Goal: Task Accomplishment & Management: Complete application form

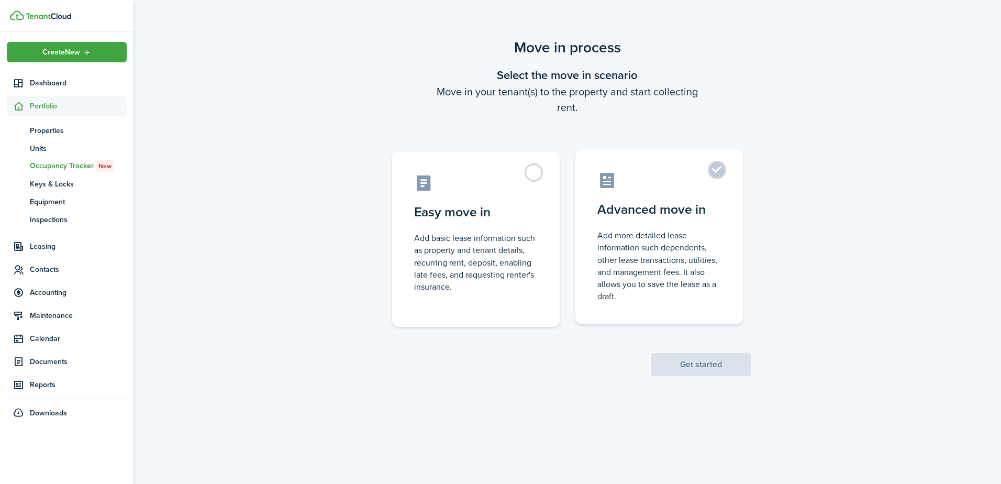
click at [652, 249] on control-radio-card-description "Add more detailed lease information such dependents, other lease transactions, …" at bounding box center [659, 265] width 124 height 73
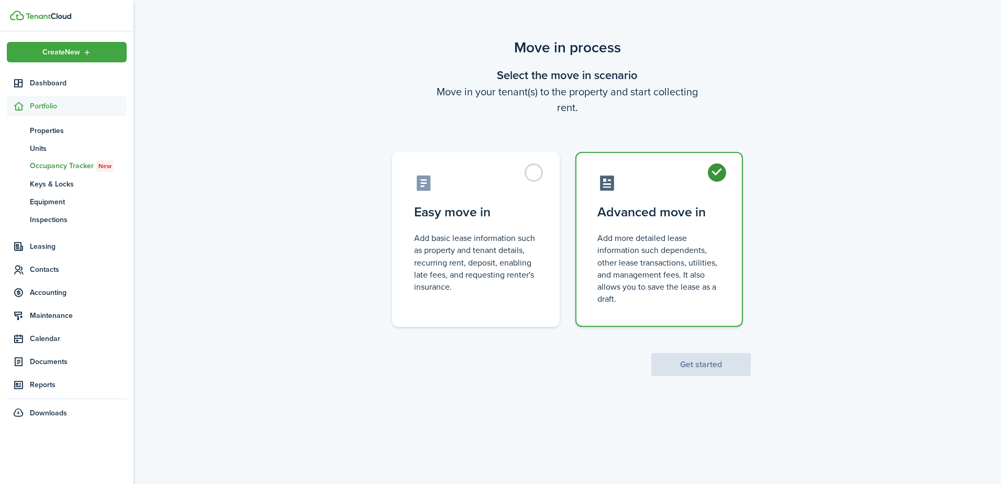
radio input "true"
click at [696, 363] on button "Get started" at bounding box center [700, 364] width 99 height 23
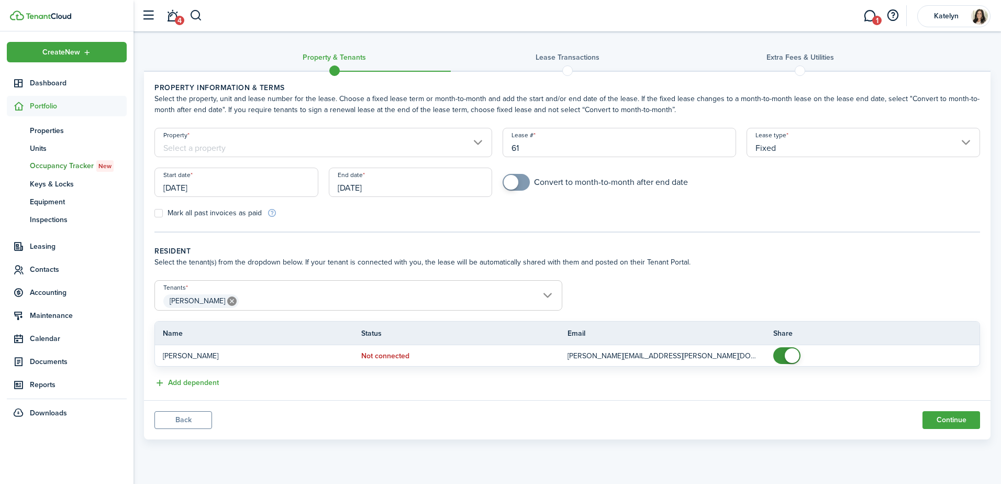
click at [434, 139] on input "Property" at bounding box center [323, 142] width 338 height 29
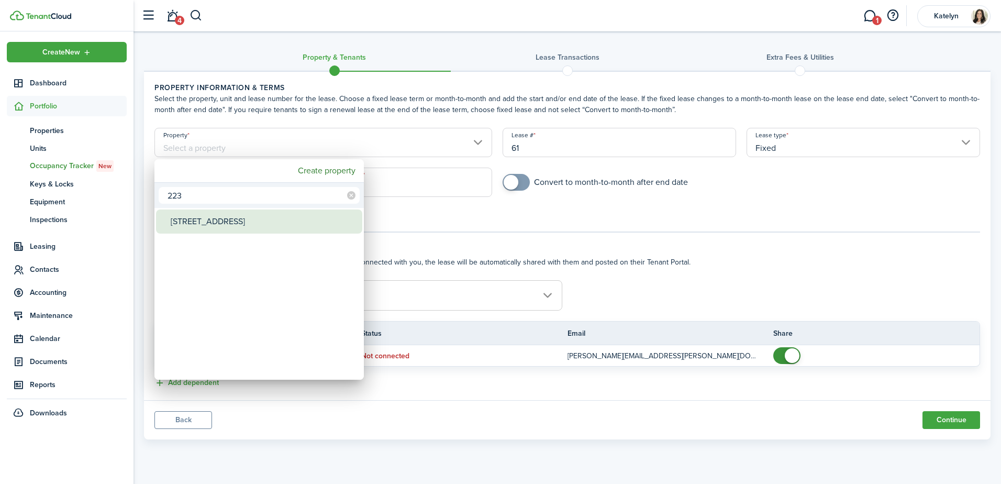
type input "223"
click at [213, 221] on div "[STREET_ADDRESS]" at bounding box center [263, 221] width 185 height 24
type input "[STREET_ADDRESS]"
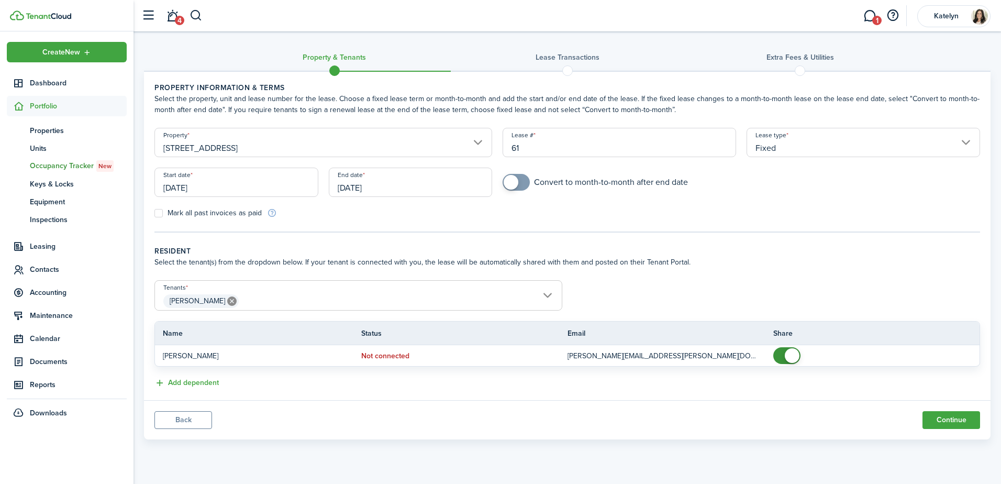
click at [222, 182] on input "[DATE]" at bounding box center [236, 181] width 164 height 29
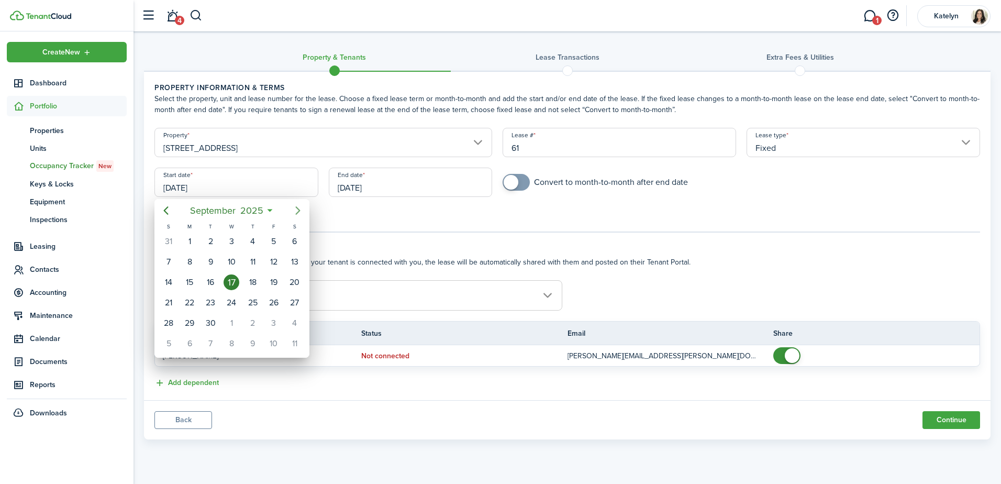
click at [299, 213] on icon "Next page" at bounding box center [298, 210] width 13 height 13
click at [234, 239] on div "1" at bounding box center [231, 241] width 16 height 16
type input "[DATE]"
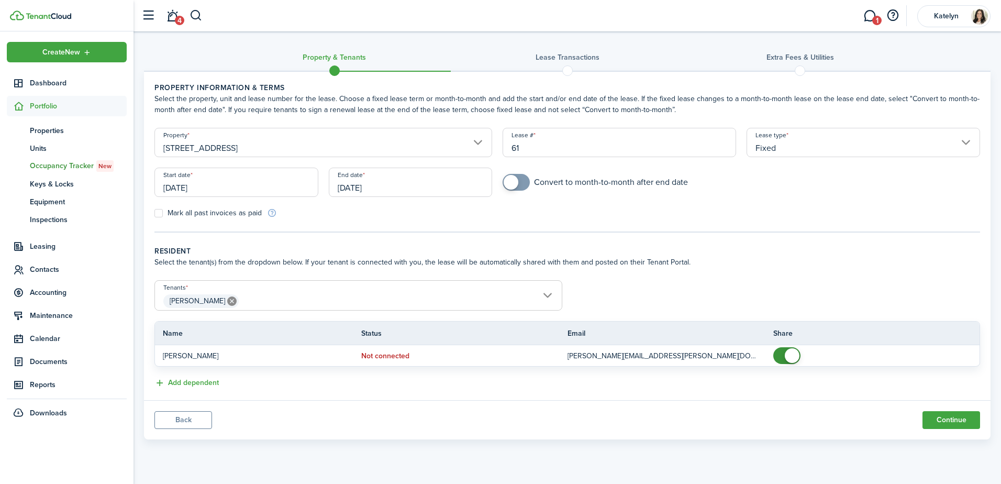
click at [421, 189] on input "[DATE]" at bounding box center [411, 181] width 164 height 29
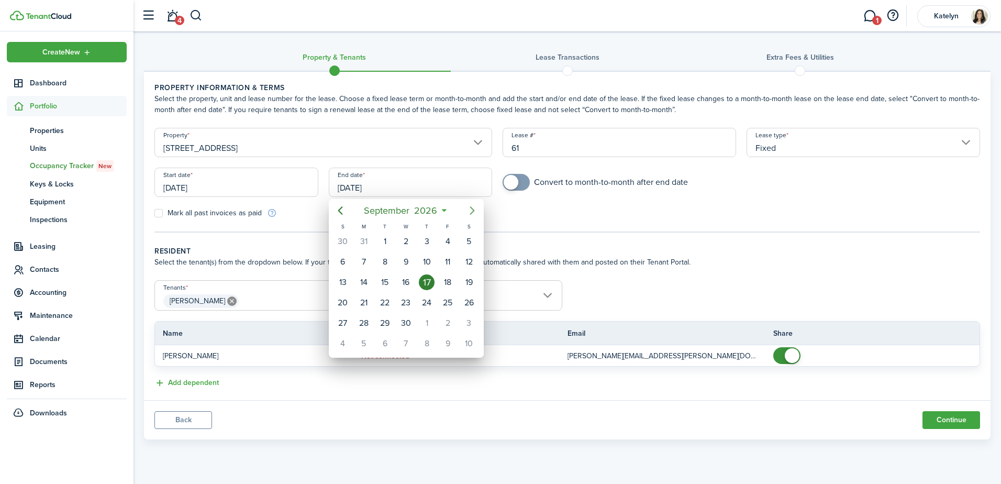
click at [476, 212] on icon "Next page" at bounding box center [472, 210] width 13 height 13
click at [429, 246] on div "1" at bounding box center [427, 241] width 16 height 16
type input "[DATE]"
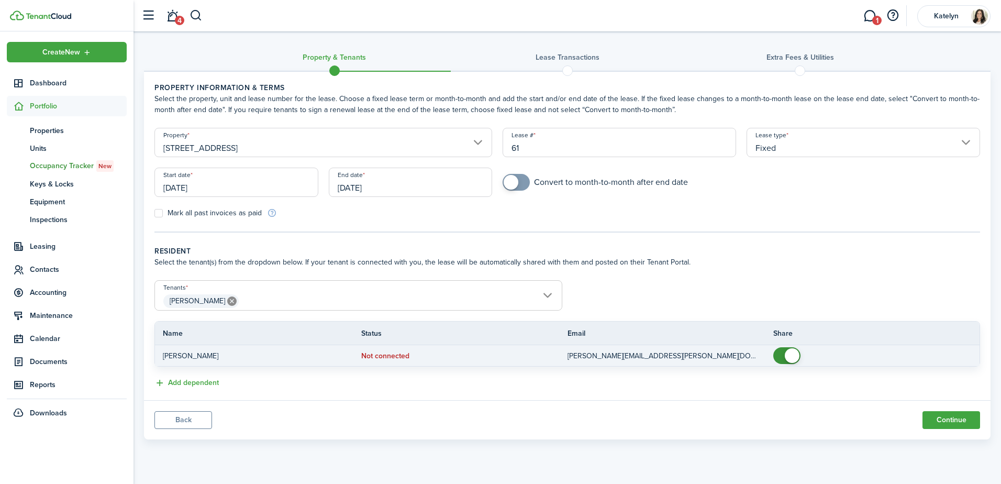
checkbox input "false"
click at [787, 356] on span at bounding box center [792, 355] width 15 height 15
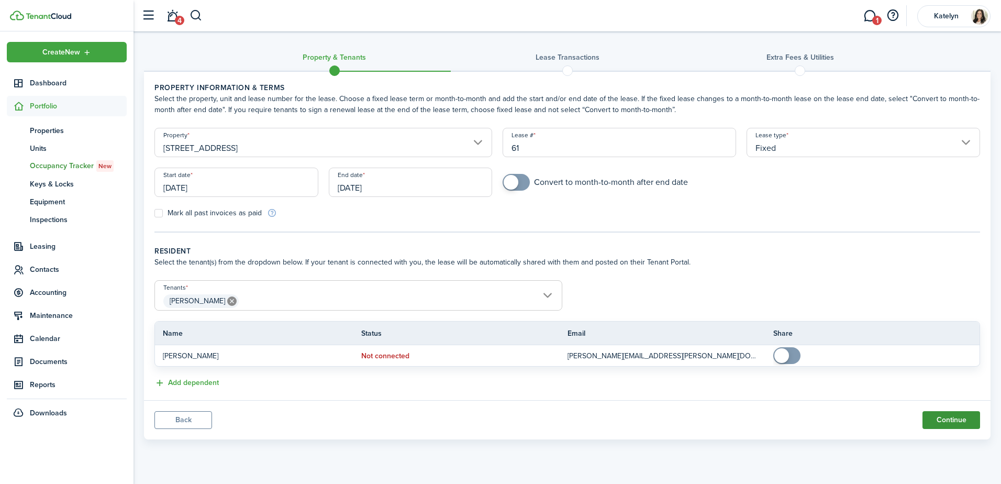
click at [960, 420] on button "Continue" at bounding box center [951, 420] width 58 height 18
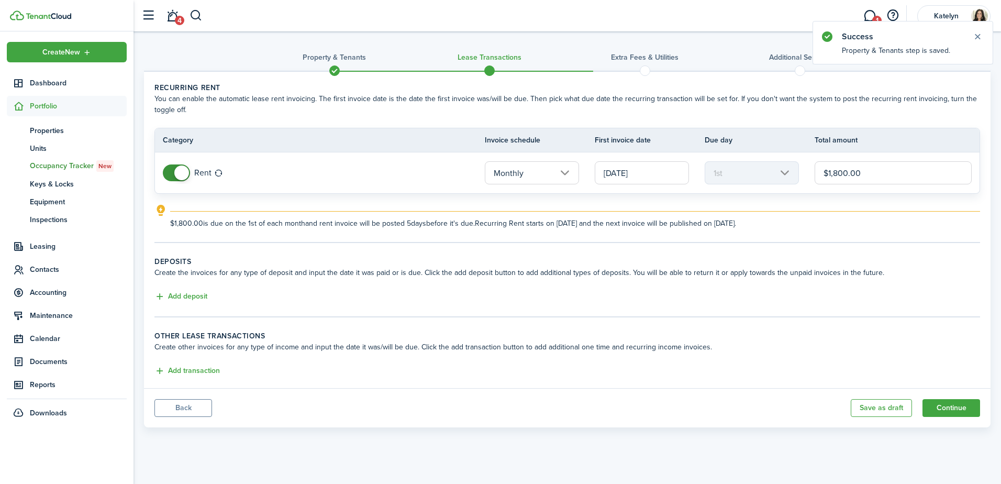
click at [662, 171] on input "[DATE]" at bounding box center [642, 172] width 94 height 23
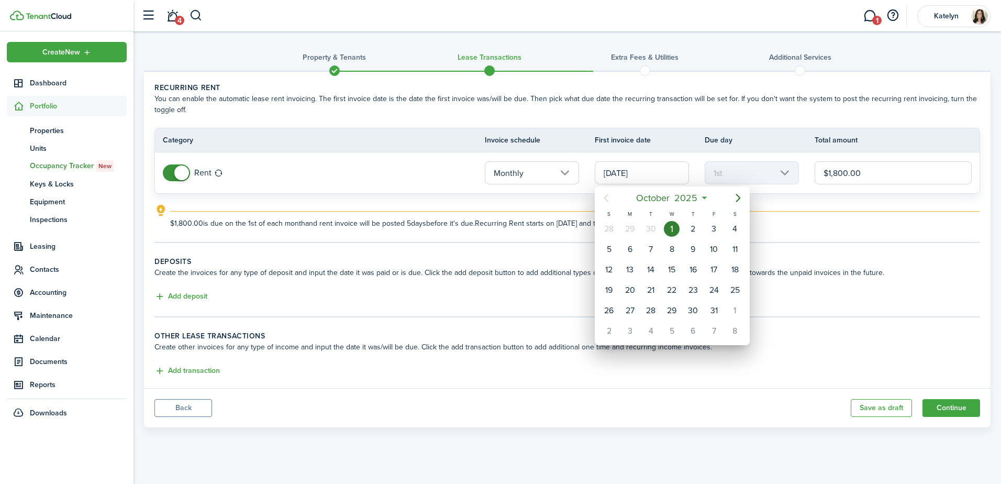
click at [686, 120] on div at bounding box center [500, 241] width 1168 height 651
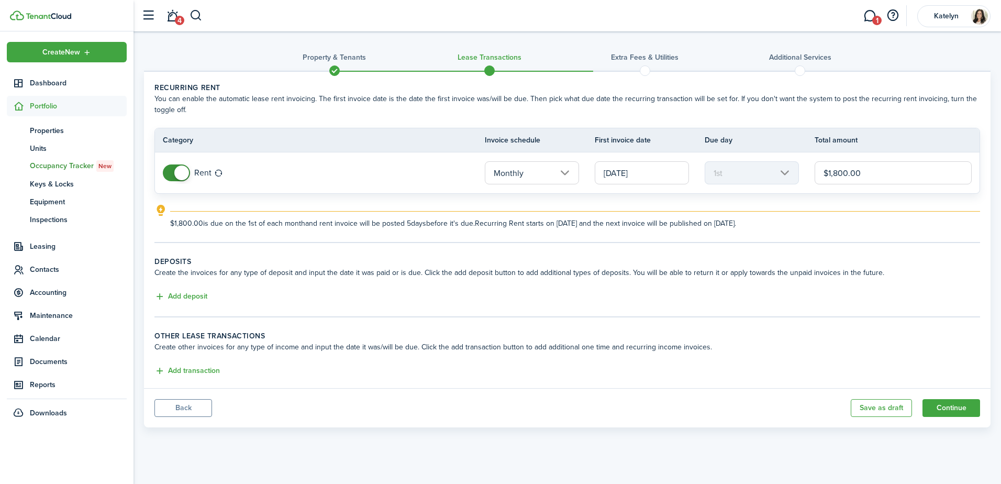
click at [565, 172] on input "Monthly" at bounding box center [532, 172] width 94 height 23
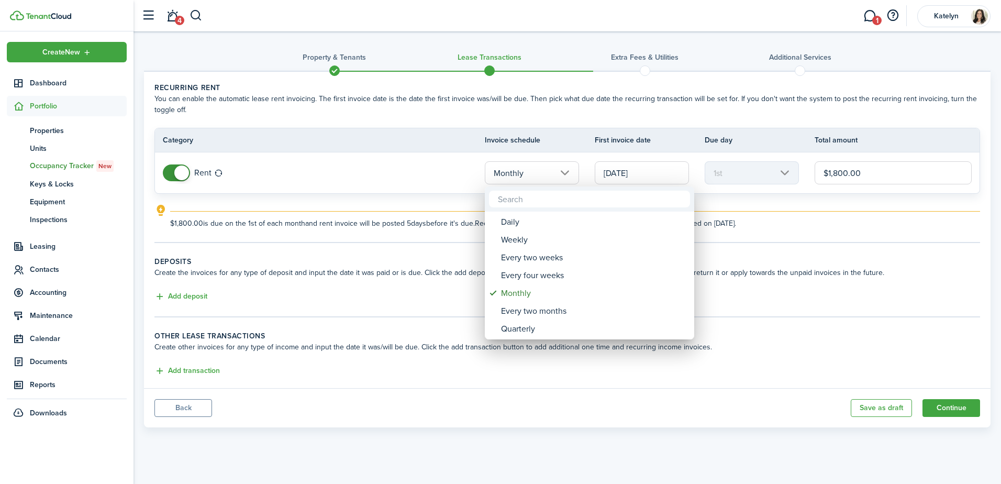
click at [565, 172] on div at bounding box center [500, 241] width 1168 height 651
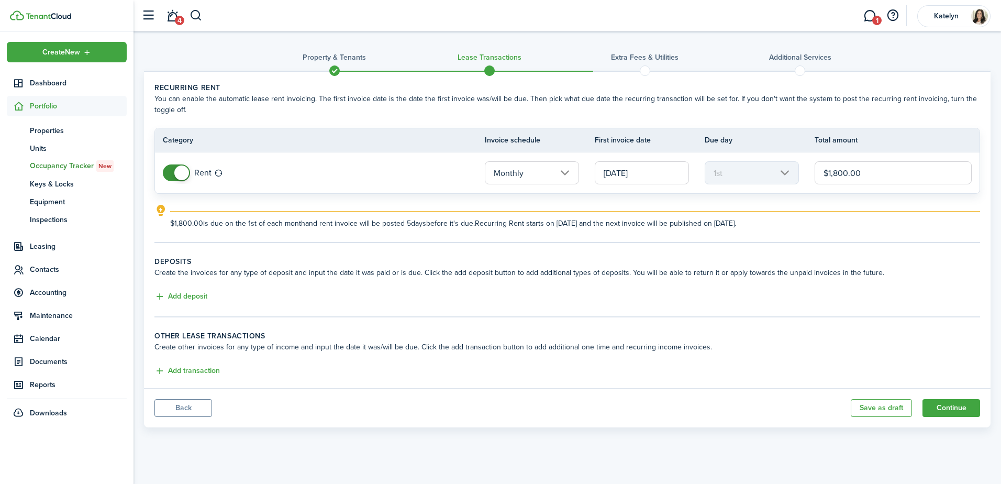
click at [184, 175] on span at bounding box center [181, 172] width 15 height 15
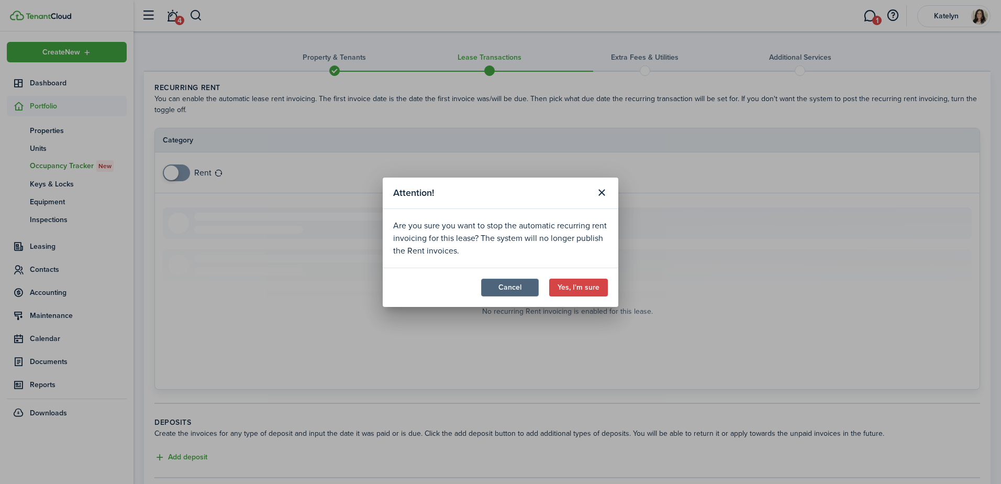
click at [516, 287] on button "Cancel" at bounding box center [510, 287] width 58 height 18
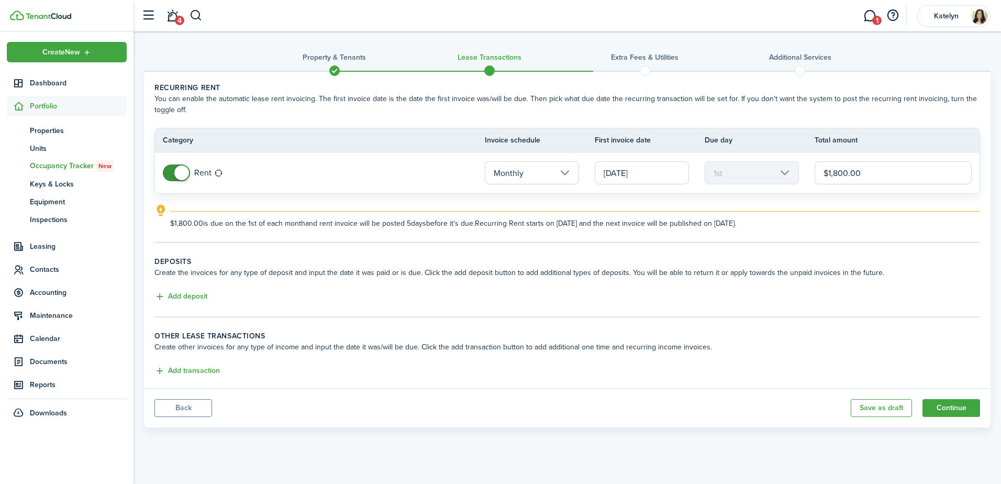
click at [648, 172] on input "[DATE]" at bounding box center [642, 172] width 94 height 23
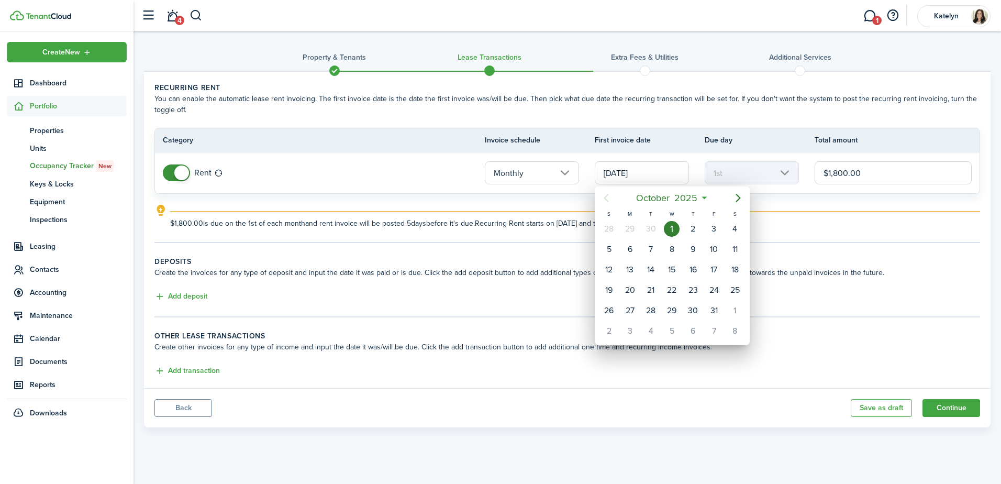
click at [669, 231] on div "1" at bounding box center [672, 229] width 16 height 16
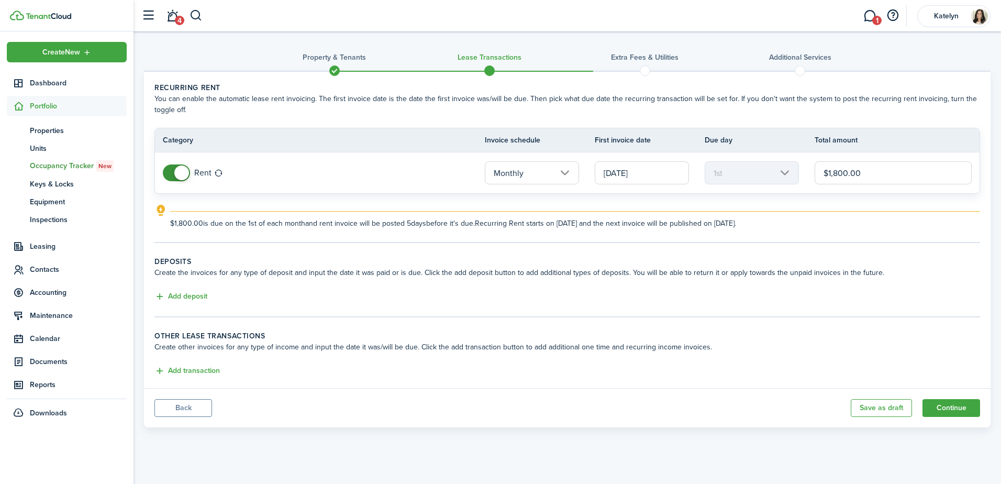
click at [180, 176] on span at bounding box center [181, 172] width 15 height 15
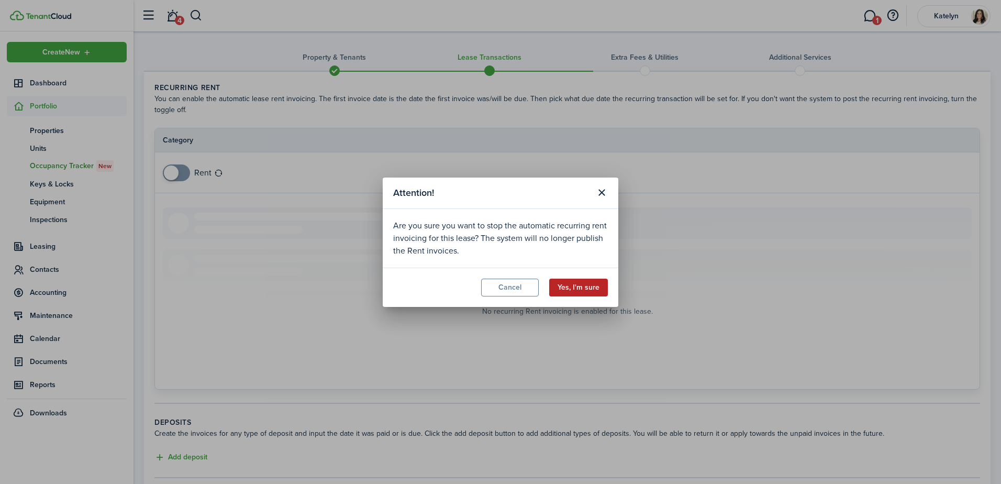
click at [584, 284] on button "Yes, I'm sure" at bounding box center [578, 287] width 59 height 18
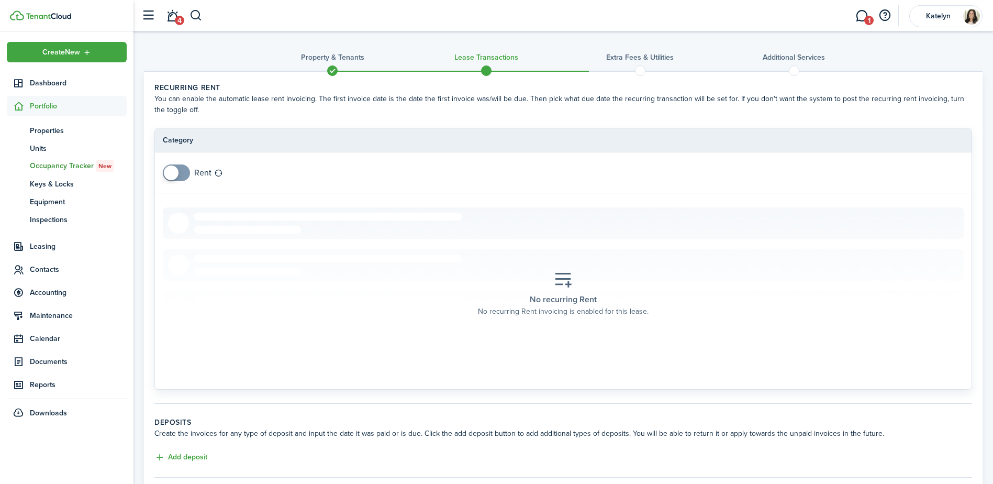
click at [331, 73] on span at bounding box center [333, 71] width 16 height 16
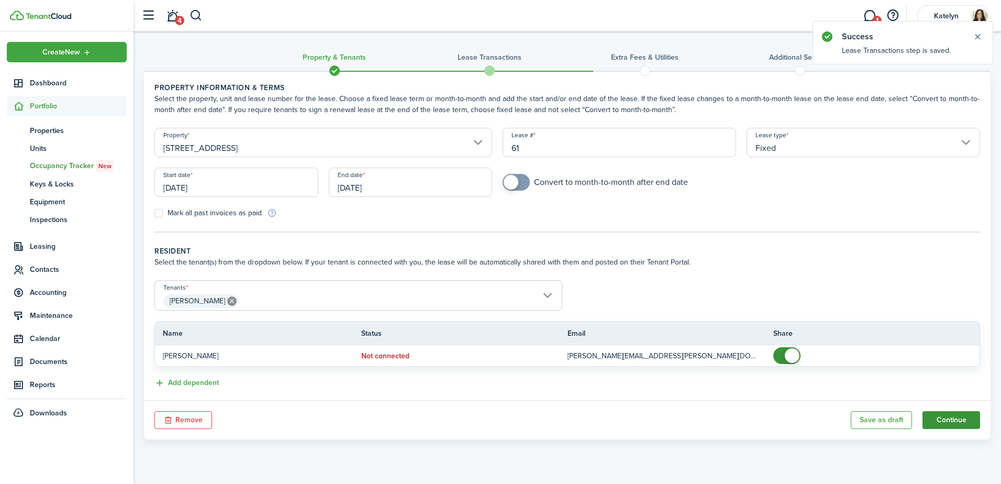
click at [951, 416] on button "Continue" at bounding box center [951, 420] width 58 height 18
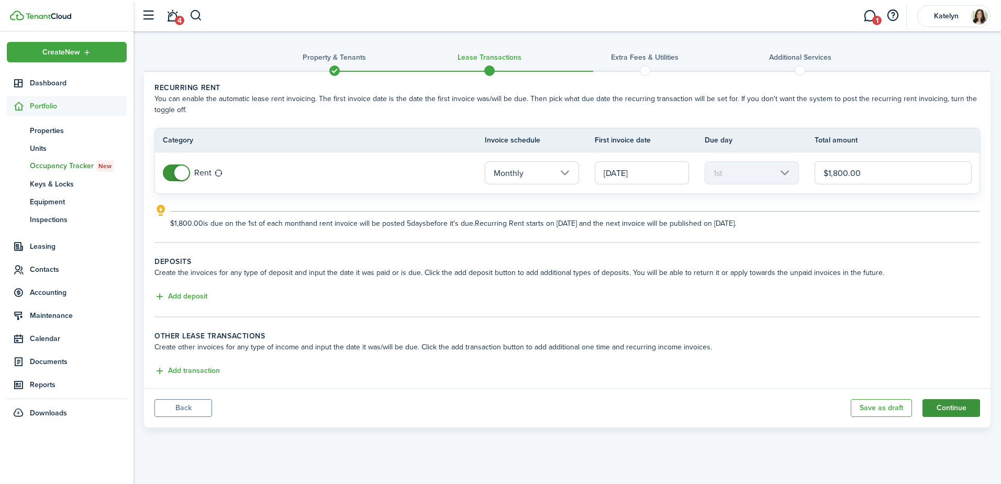
click at [939, 407] on button "Continue" at bounding box center [951, 408] width 58 height 18
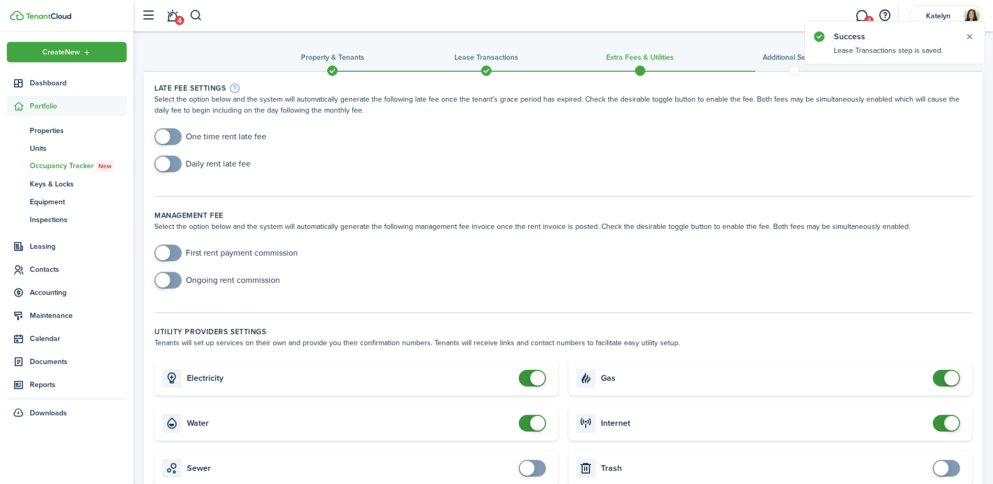
checkbox input "true"
click at [169, 138] on span at bounding box center [162, 136] width 15 height 15
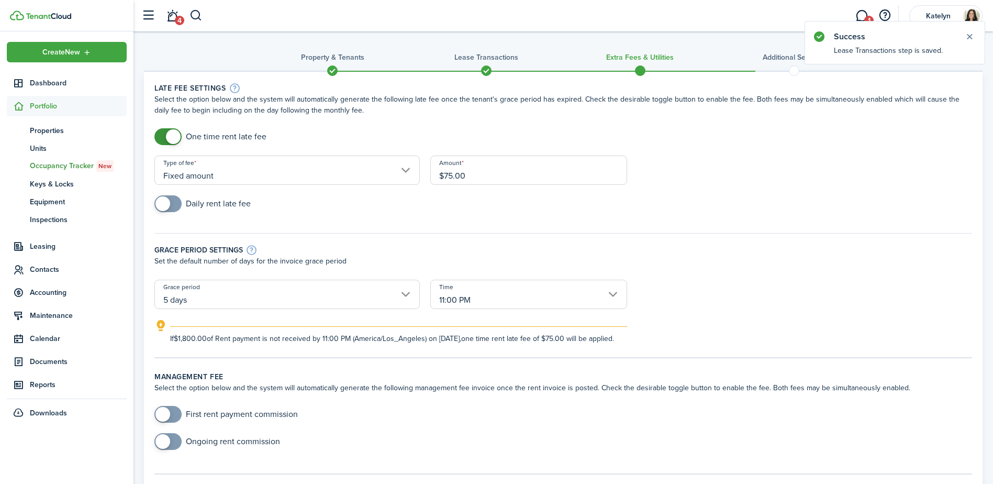
click at [249, 172] on input "Fixed amount" at bounding box center [286, 169] width 265 height 29
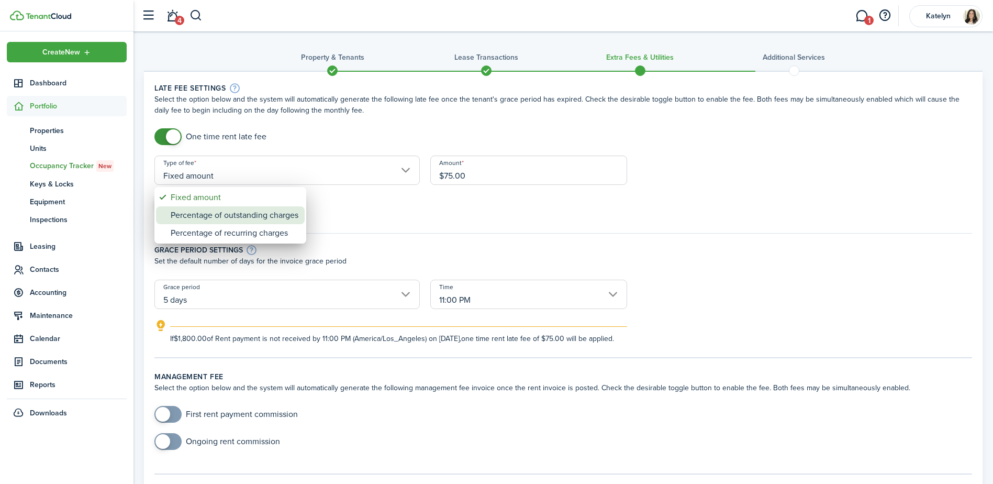
click at [216, 217] on div "Percentage of outstanding charges" at bounding box center [235, 215] width 128 height 18
type input "Percentage of outstanding charges"
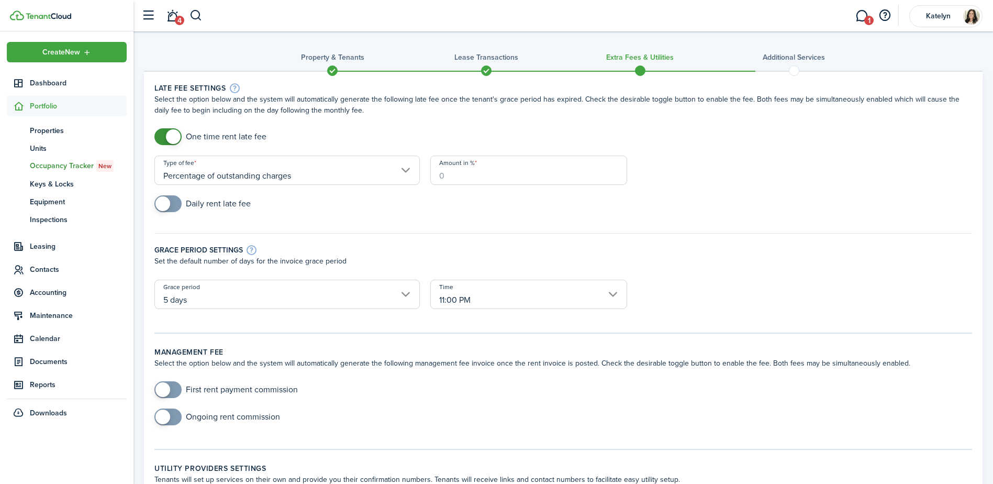
click at [481, 180] on input "Amount in %" at bounding box center [528, 169] width 197 height 29
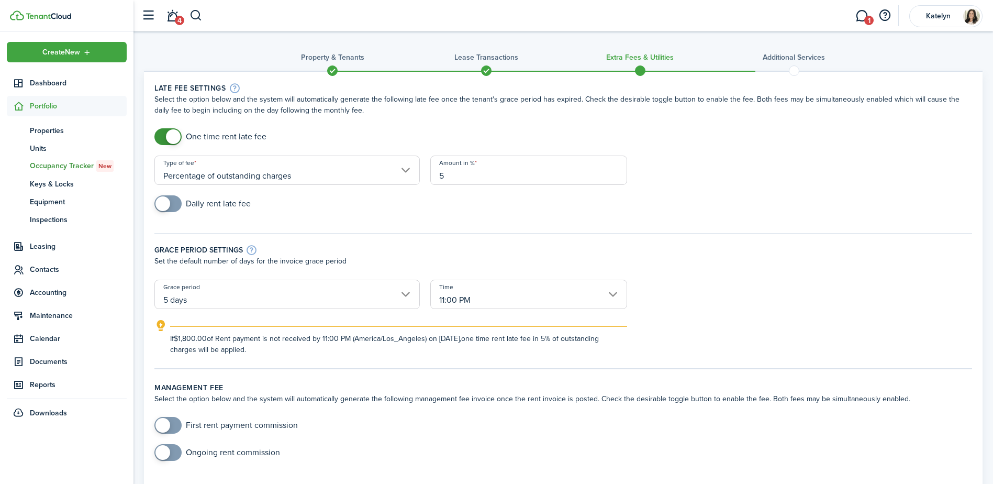
type input "5"
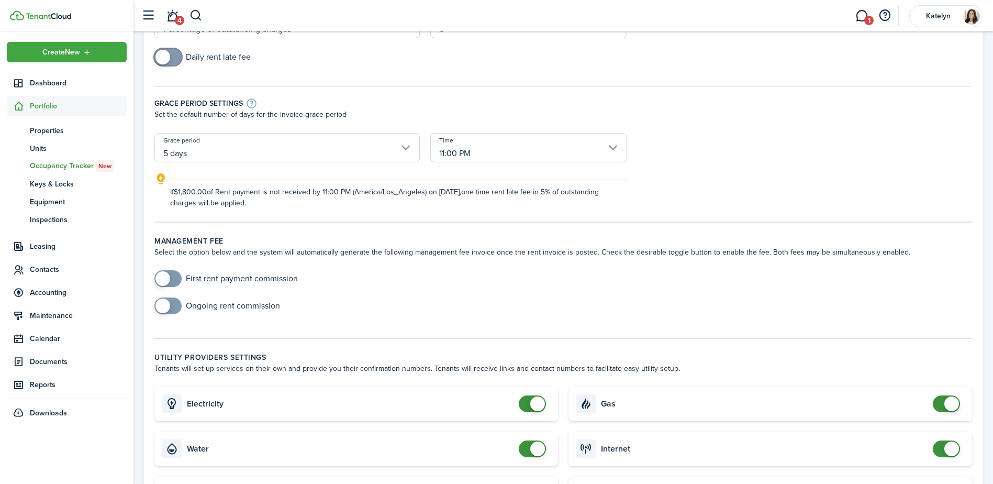
scroll to position [150, 0]
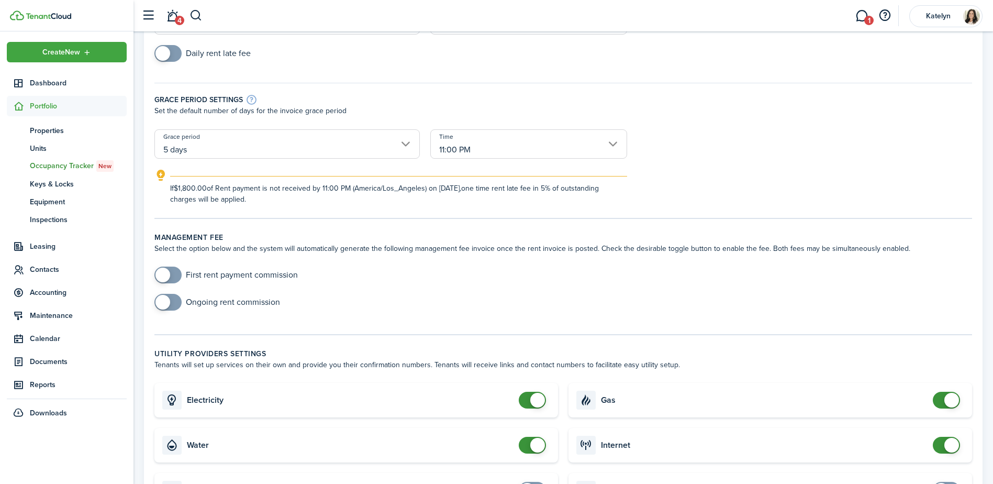
checkbox input "true"
click at [160, 276] on span at bounding box center [162, 274] width 15 height 15
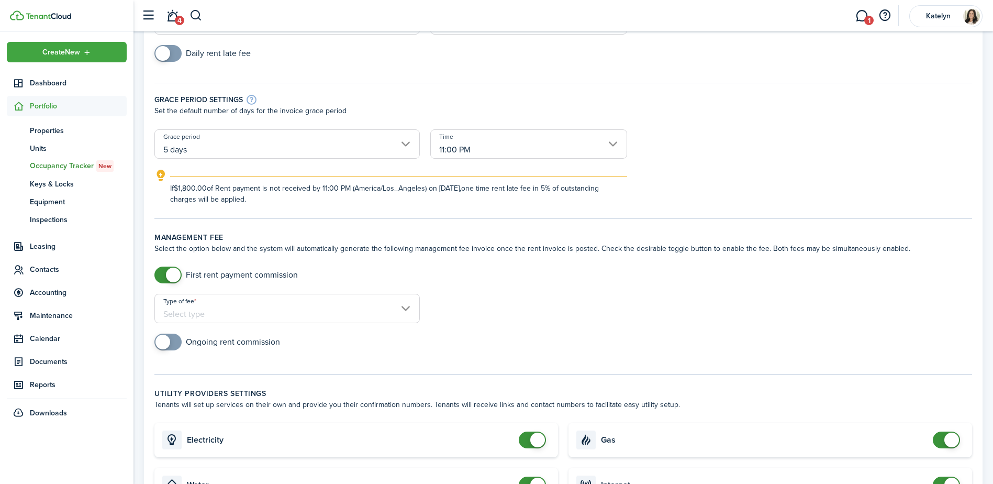
click at [226, 310] on input "Type of fee" at bounding box center [286, 308] width 265 height 29
click at [206, 334] on div "% of rent" at bounding box center [209, 336] width 76 height 18
type input "% of rent"
click at [514, 320] on input "Amount in %" at bounding box center [528, 308] width 197 height 29
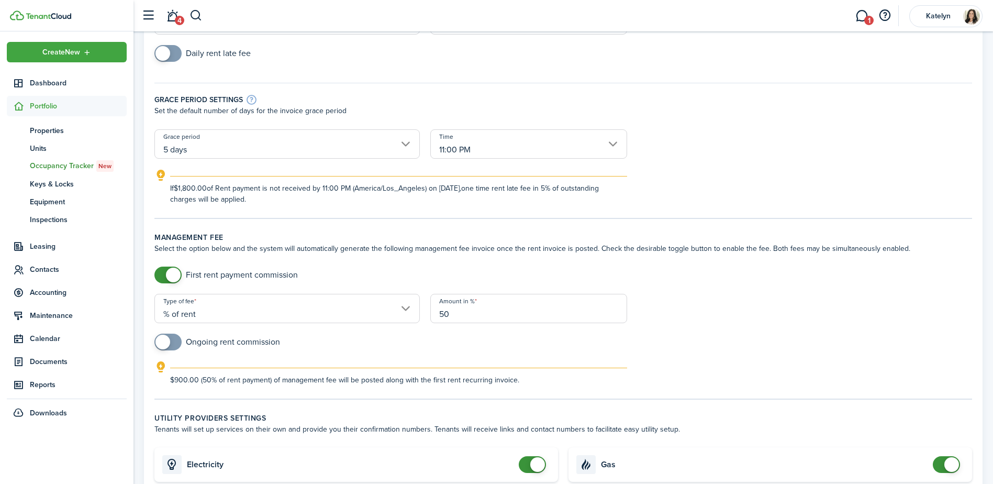
type input "50"
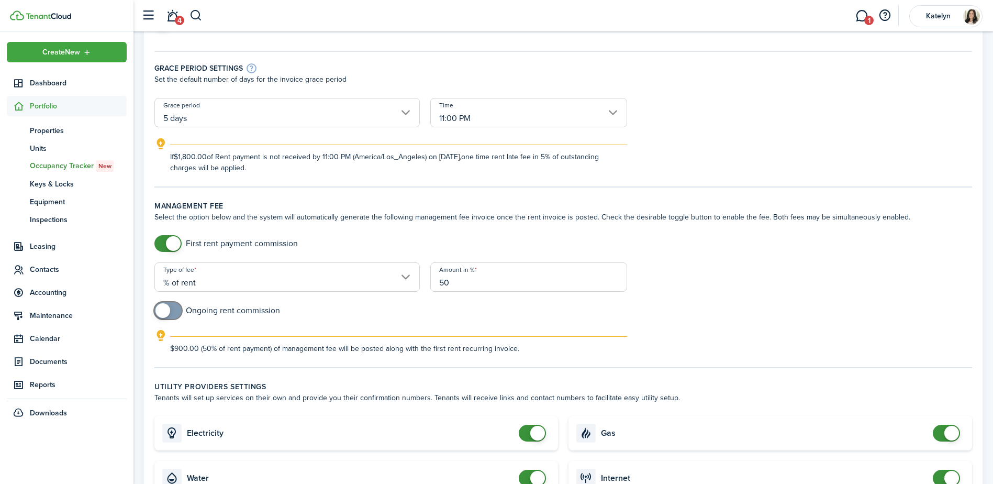
checkbox input "true"
click at [160, 311] on span at bounding box center [162, 310] width 15 height 15
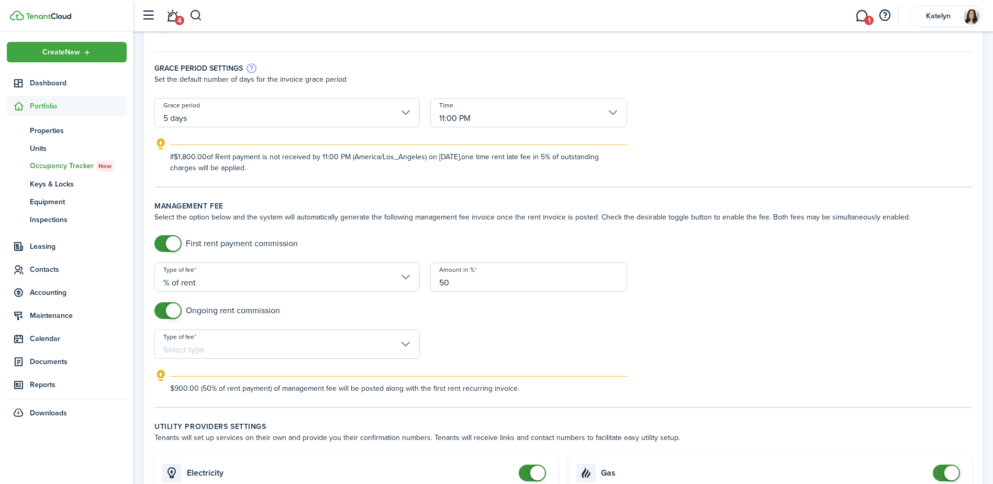
click at [251, 346] on input "Type of fee" at bounding box center [286, 343] width 265 height 29
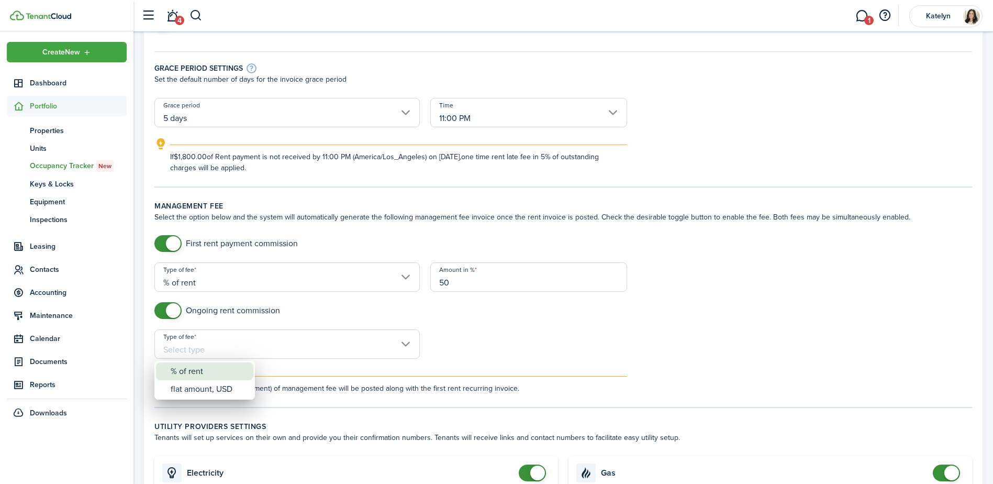
click at [223, 369] on div "% of rent" at bounding box center [209, 371] width 76 height 18
type input "% of rent"
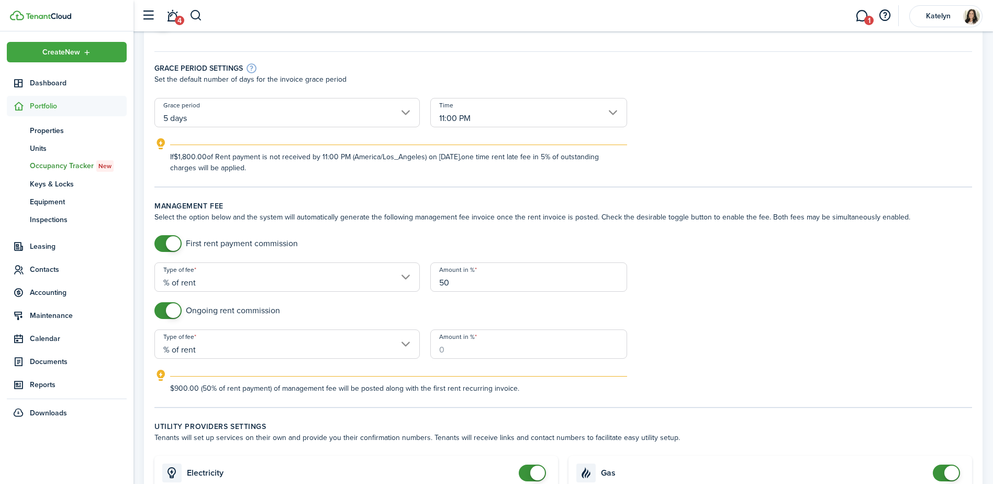
click at [502, 349] on input "Amount in %" at bounding box center [528, 343] width 197 height 29
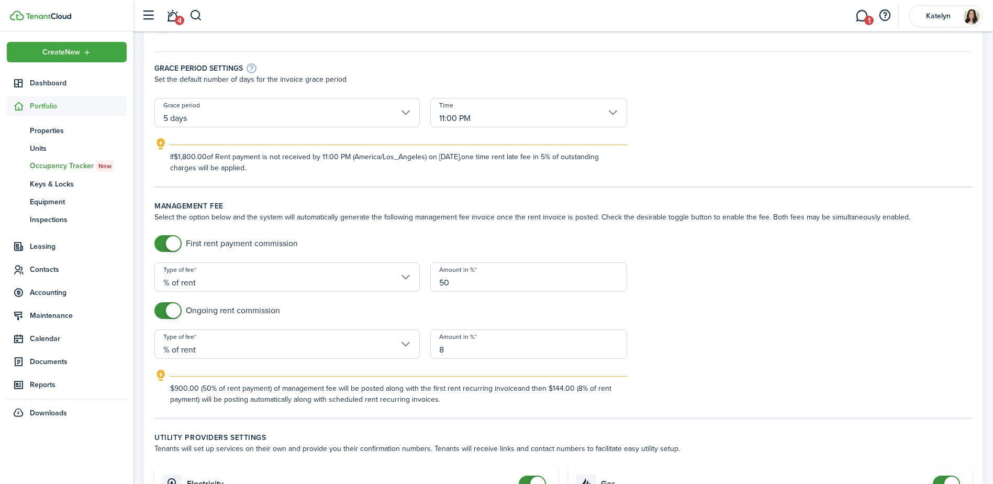
type input "8"
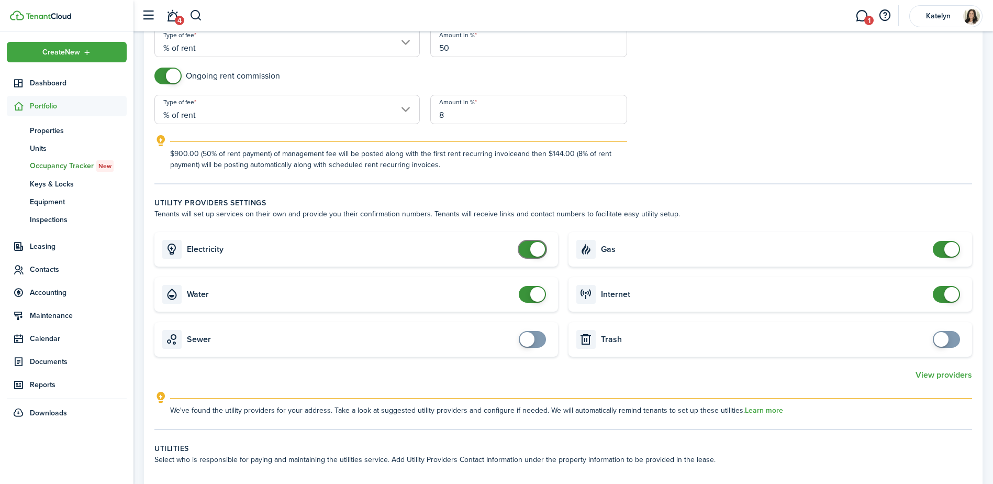
scroll to position [417, 0]
checkbox input "false"
click at [533, 292] on span at bounding box center [537, 293] width 15 height 15
checkbox input "false"
click at [533, 246] on span at bounding box center [537, 248] width 15 height 15
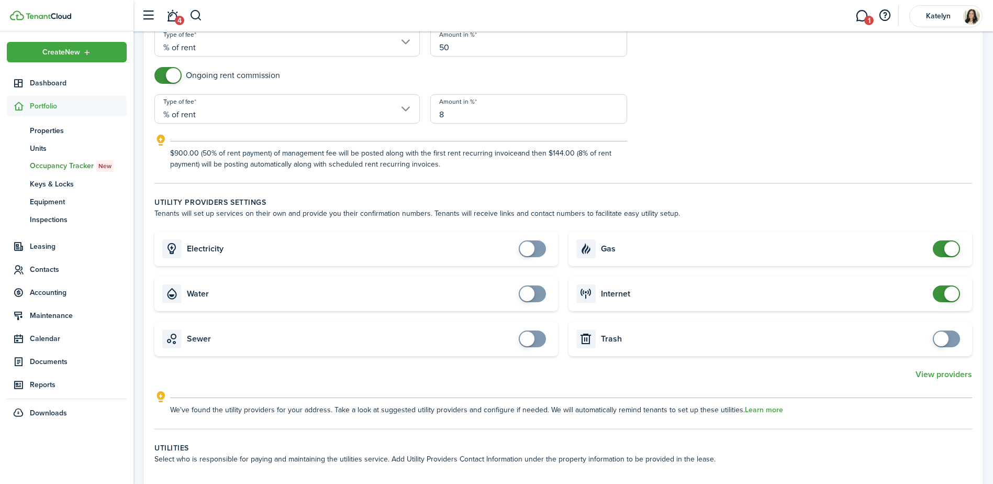
checkbox input "false"
click at [948, 251] on span at bounding box center [951, 248] width 15 height 15
click at [948, 295] on span at bounding box center [951, 293] width 15 height 15
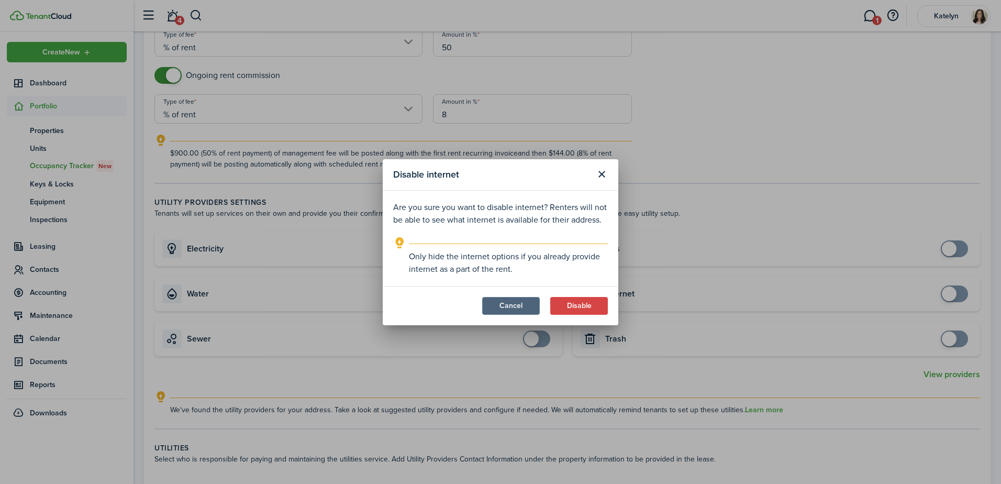
click at [514, 303] on button "Cancel" at bounding box center [511, 306] width 58 height 18
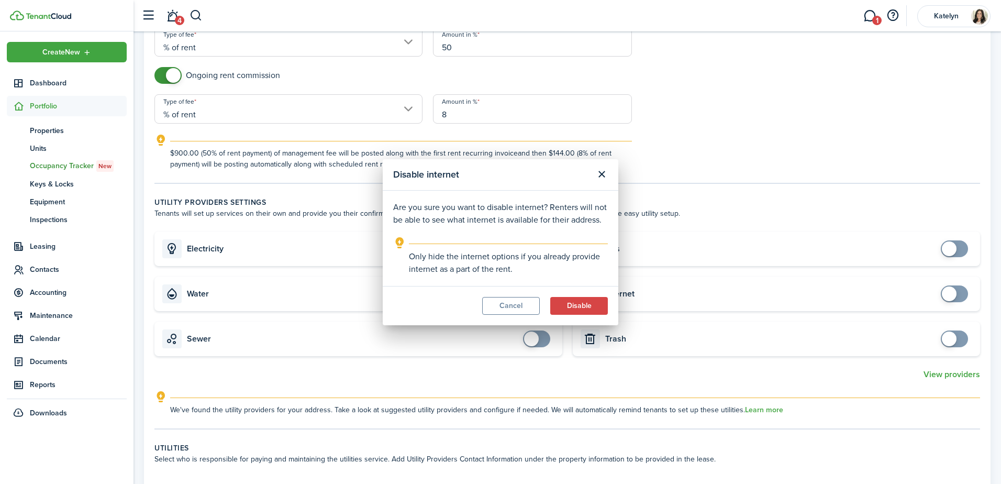
checkbox input "true"
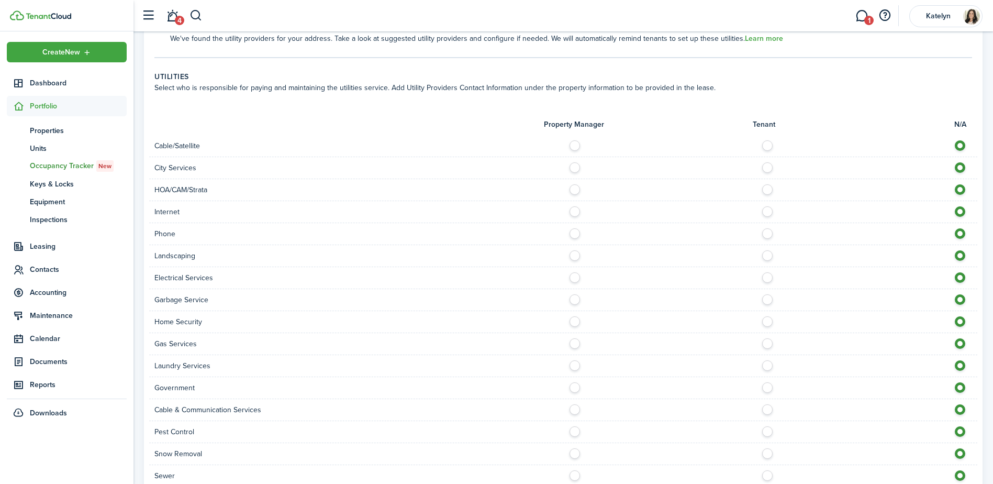
scroll to position [891, 0]
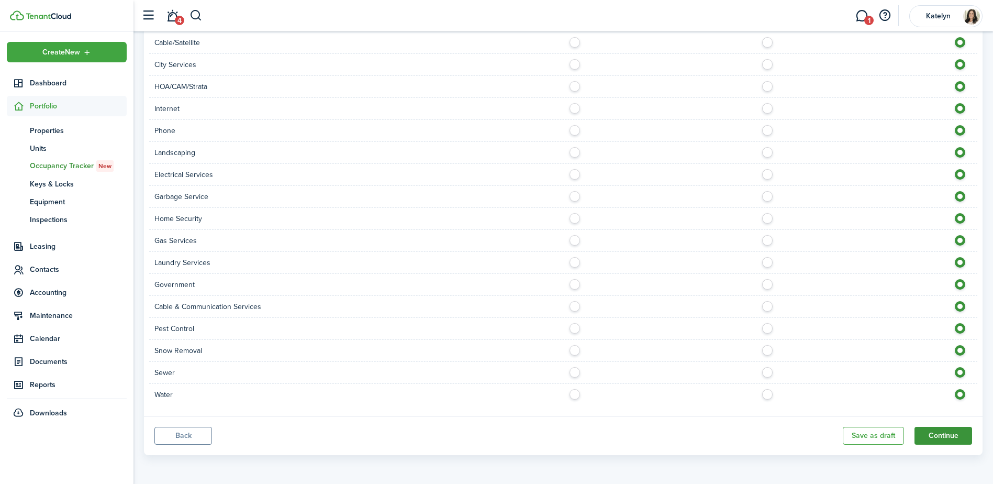
click at [944, 437] on button "Continue" at bounding box center [943, 436] width 58 height 18
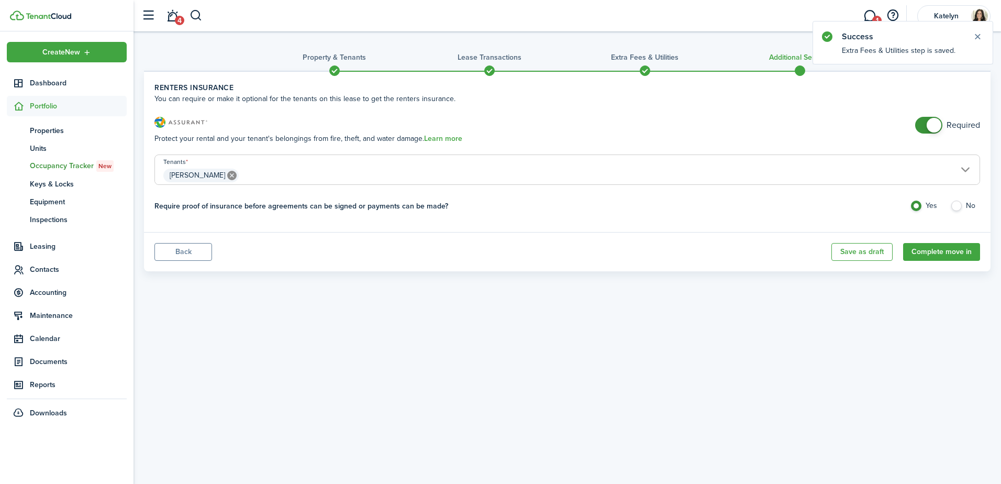
checkbox input "false"
click at [936, 123] on span at bounding box center [933, 125] width 15 height 15
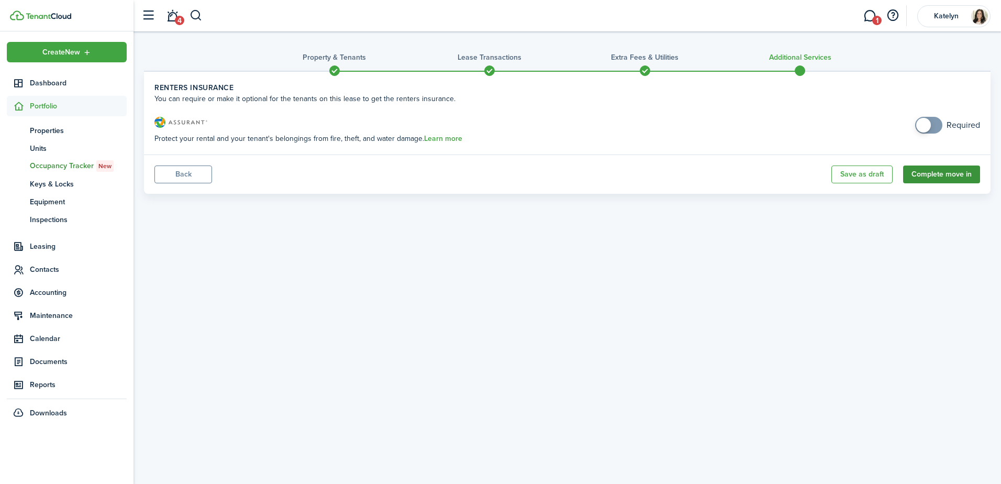
click at [947, 172] on button "Complete move in" at bounding box center [941, 174] width 77 height 18
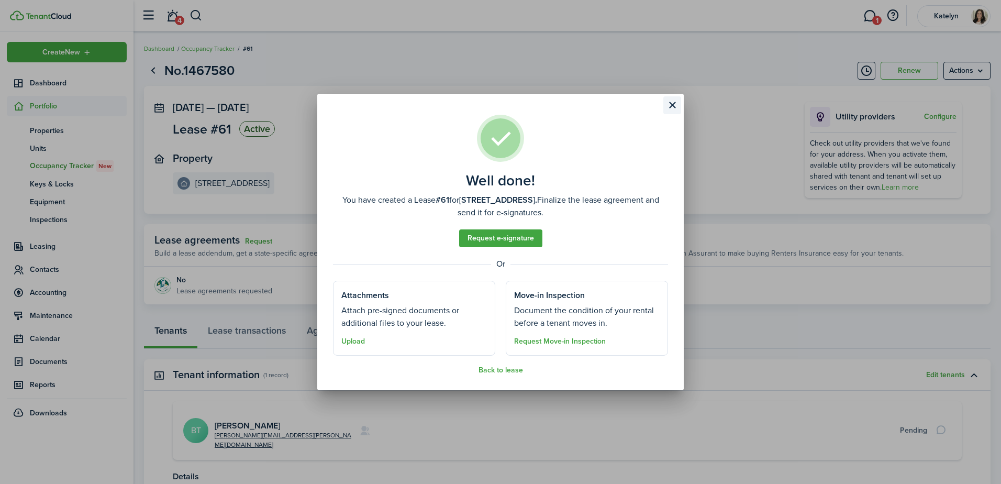
click at [668, 108] on button "Close modal" at bounding box center [672, 105] width 18 height 18
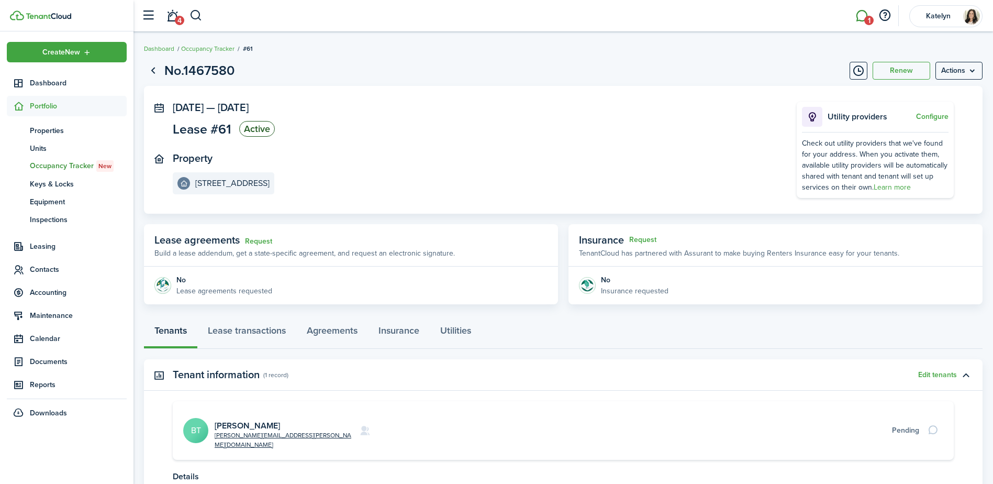
click at [861, 23] on link "1" at bounding box center [862, 16] width 20 height 27
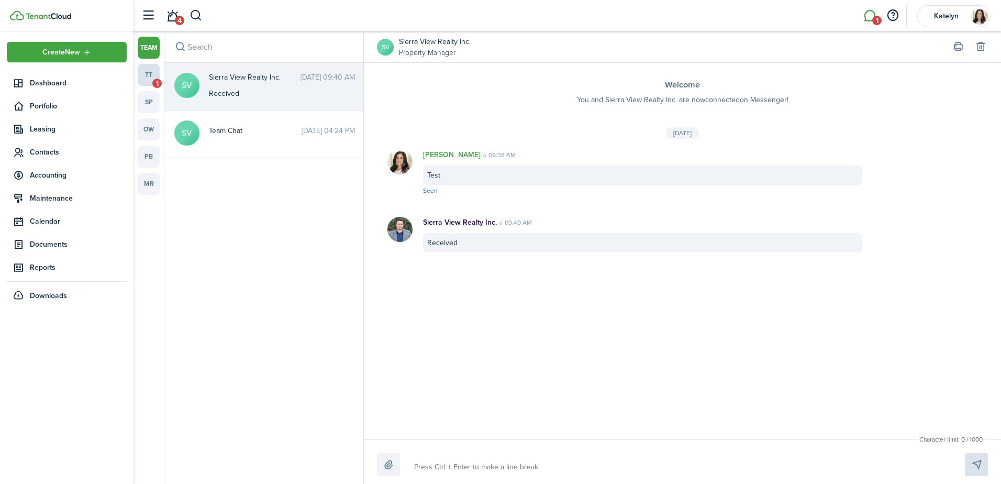
click at [154, 73] on link "tt 1" at bounding box center [149, 75] width 22 height 22
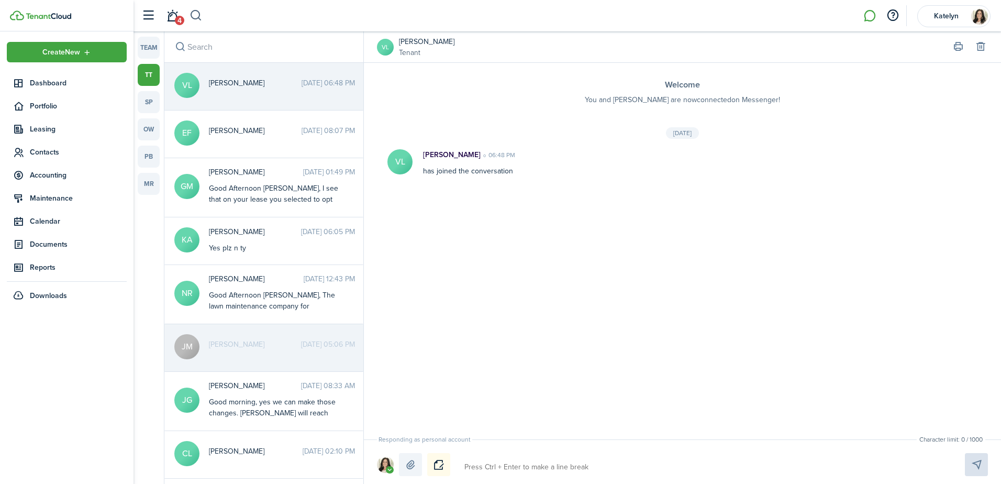
click at [195, 15] on button "button" at bounding box center [195, 16] width 13 height 18
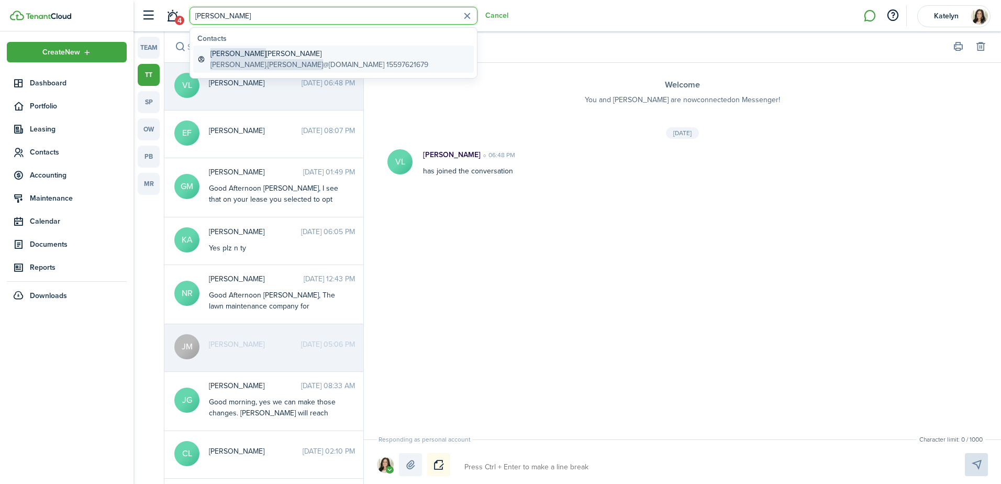
type input "[PERSON_NAME]"
click at [255, 63] on global-search-item-description "[PERSON_NAME].[PERSON_NAME] @[DOMAIN_NAME] 15597621679" at bounding box center [319, 64] width 218 height 11
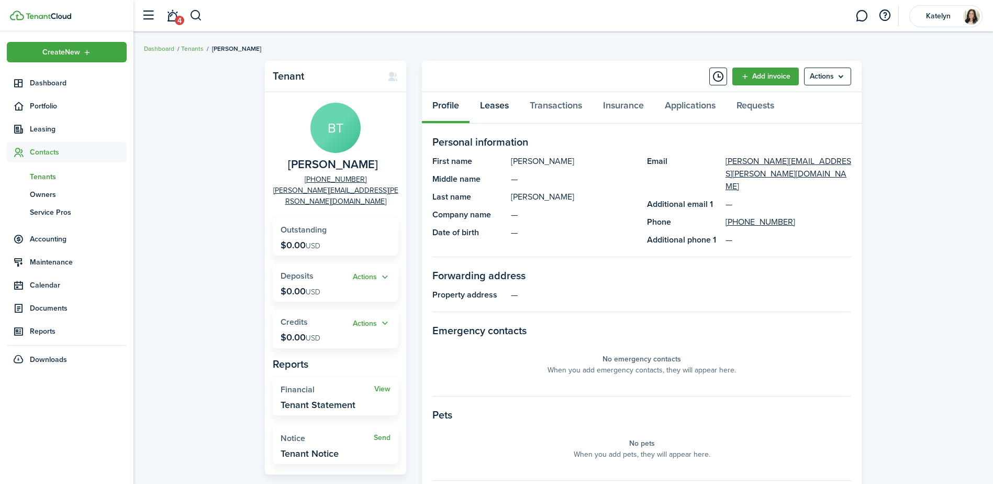
click at [501, 107] on link "Leases" at bounding box center [494, 107] width 50 height 31
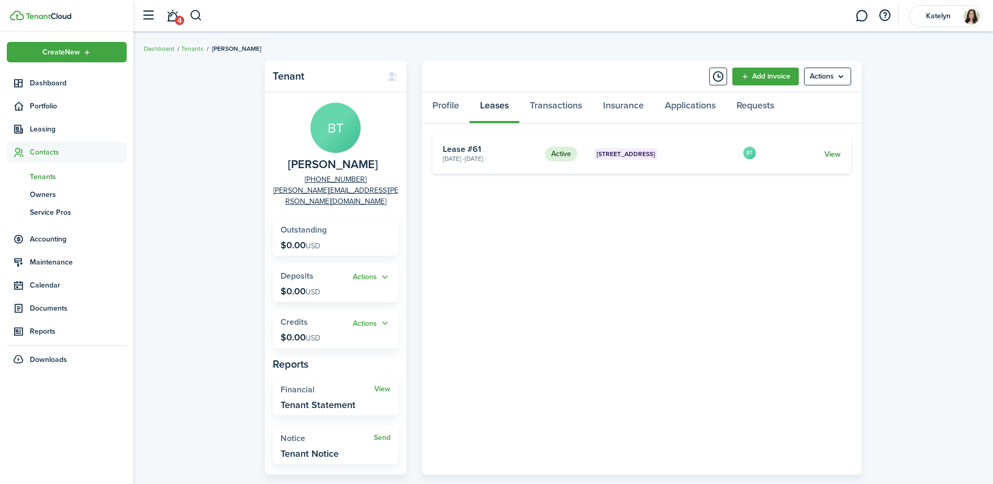
click at [834, 150] on link "View" at bounding box center [832, 154] width 16 height 11
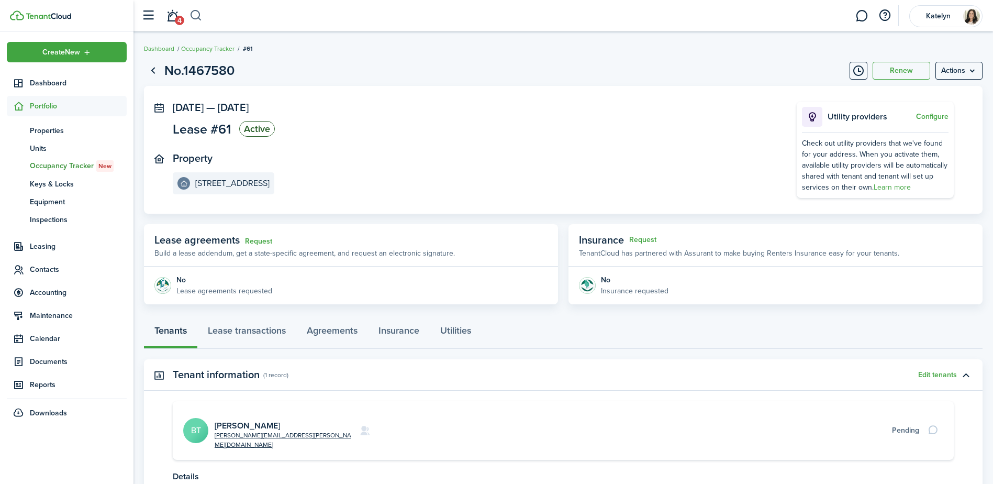
click at [195, 13] on button "button" at bounding box center [195, 16] width 13 height 18
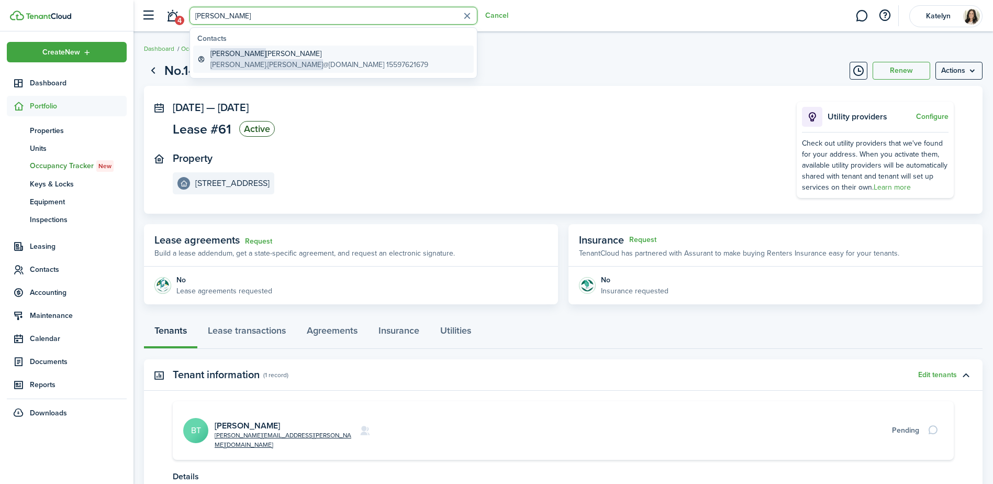
type input "[PERSON_NAME]"
click at [245, 57] on global-search-item-title "[PERSON_NAME]" at bounding box center [319, 53] width 218 height 11
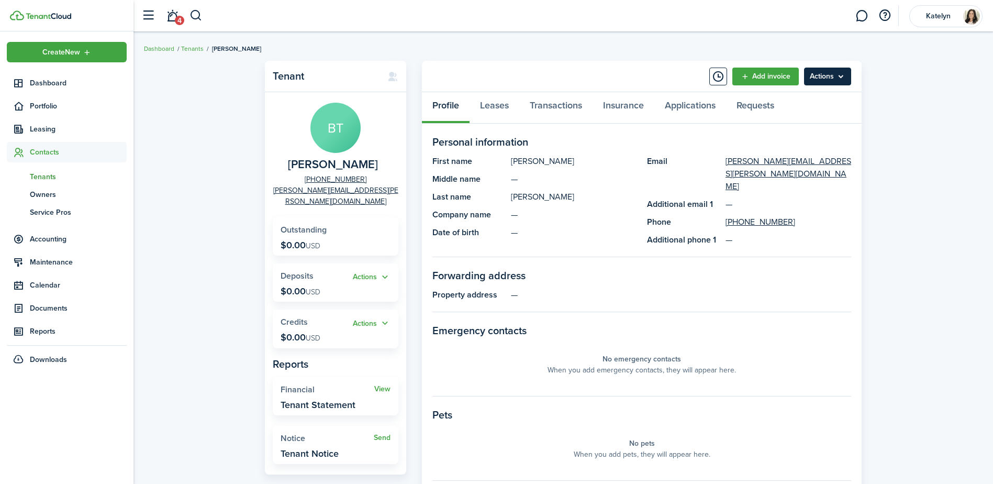
click at [841, 79] on menu-btn "Actions" at bounding box center [827, 77] width 47 height 18
click at [912, 154] on div "Tenant BT [PERSON_NAME] [PHONE_NUMBER] [PERSON_NAME][EMAIL_ADDRESS][PERSON_NAME…" at bounding box center [562, 365] width 859 height 620
click at [500, 104] on link "Leases" at bounding box center [494, 107] width 50 height 31
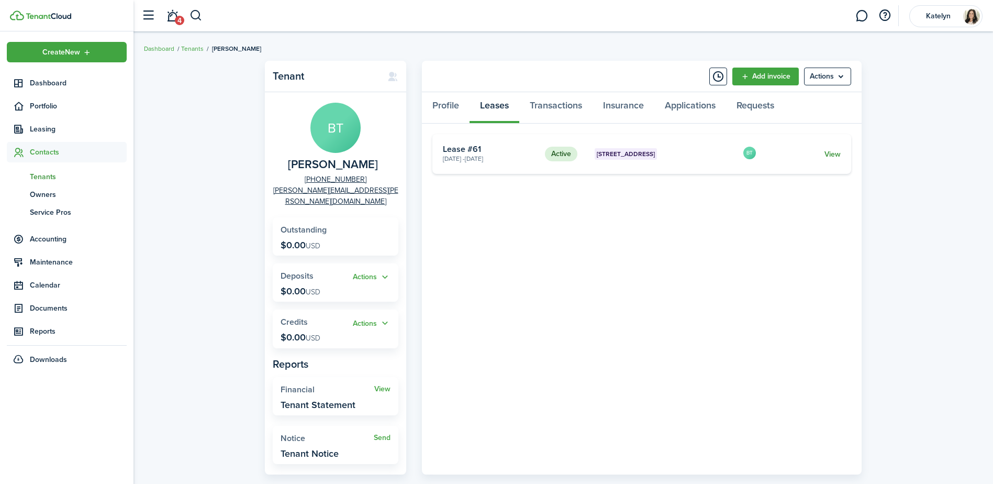
click at [834, 152] on link "View" at bounding box center [832, 154] width 16 height 11
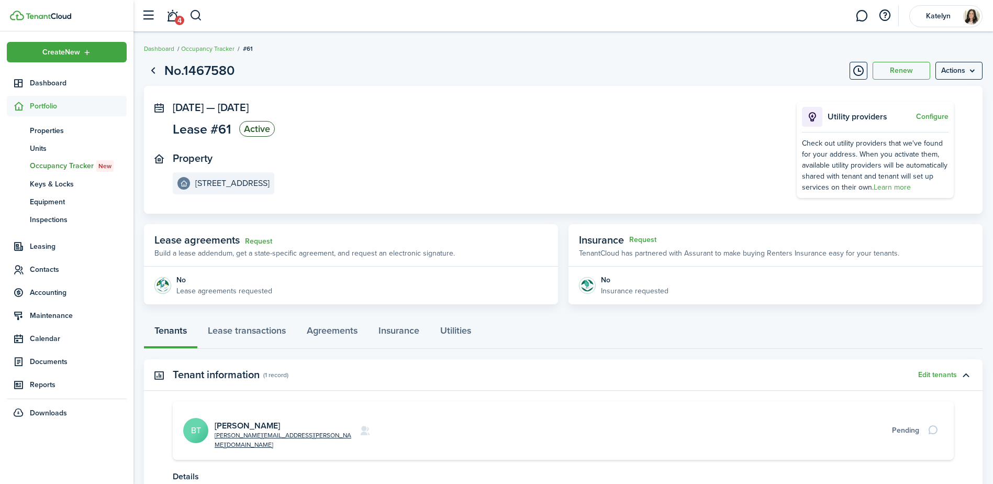
scroll to position [85, 0]
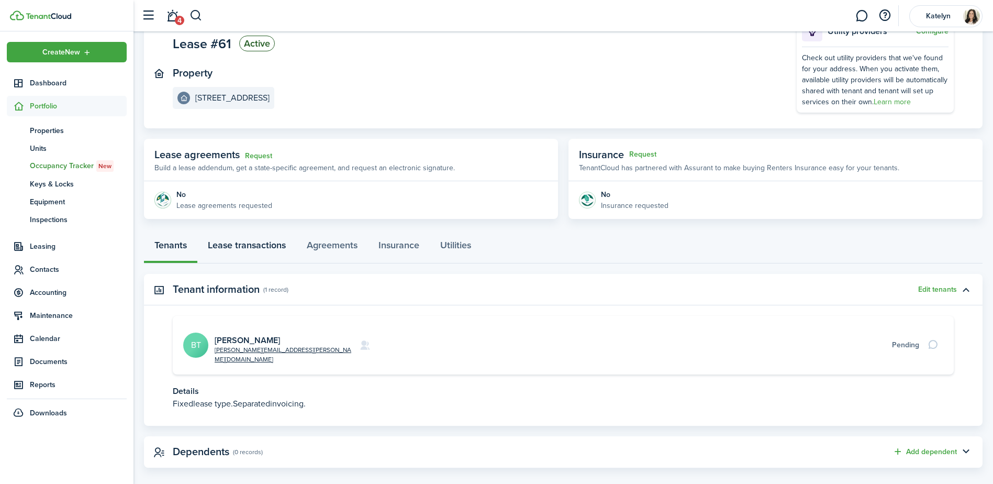
click at [245, 245] on link "Lease transactions" at bounding box center [246, 247] width 99 height 31
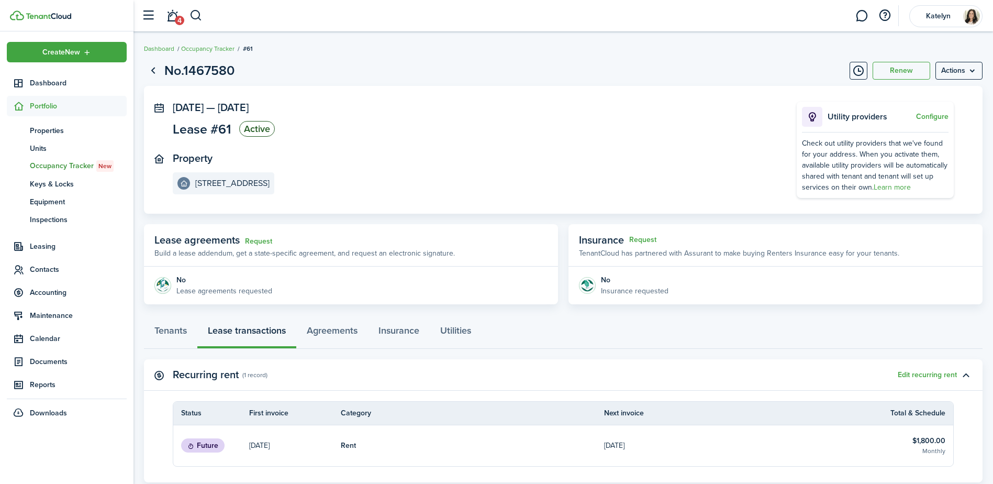
scroll to position [249, 0]
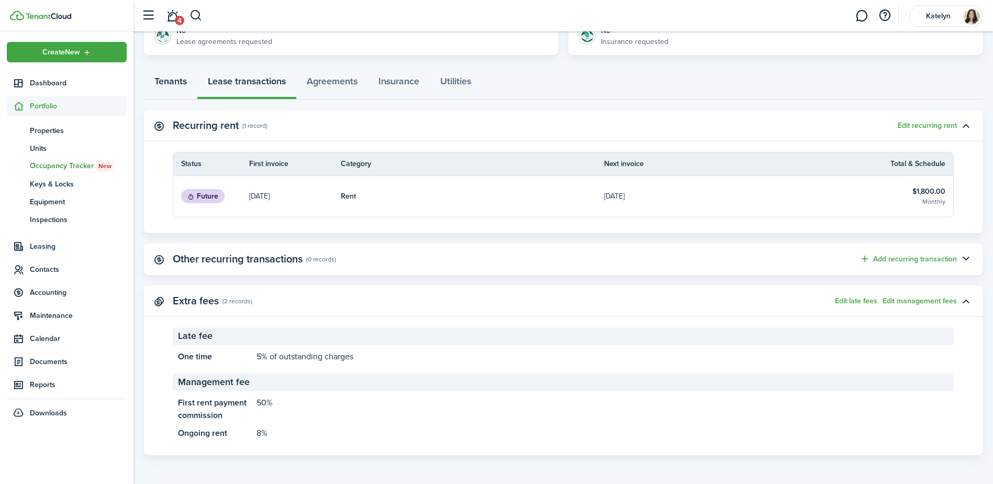
click at [176, 83] on link "Tenants" at bounding box center [170, 83] width 53 height 31
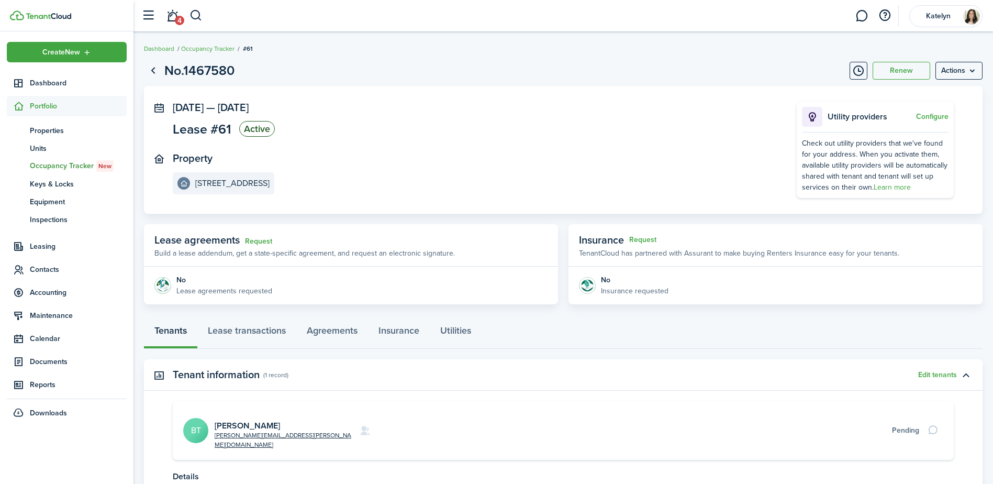
scroll to position [85, 0]
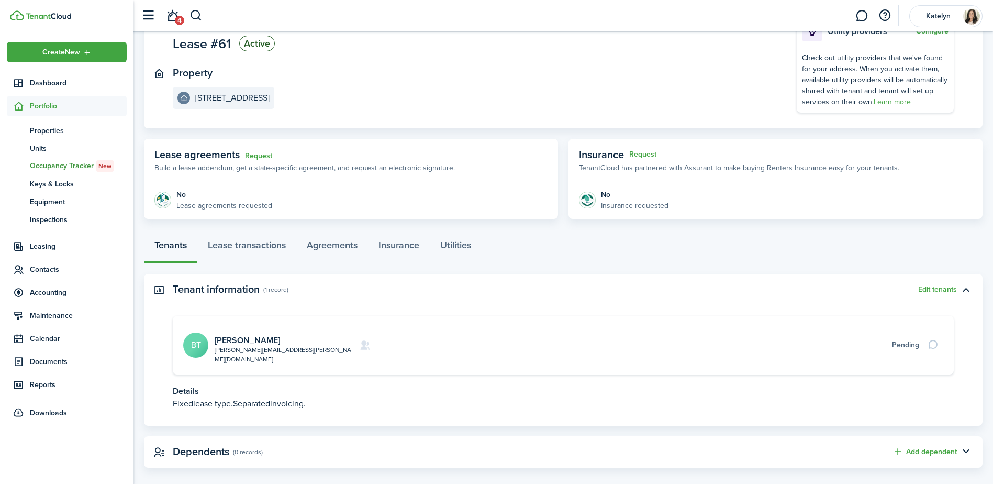
click at [909, 339] on div "Pending" at bounding box center [905, 344] width 27 height 11
click at [177, 14] on link "4" at bounding box center [172, 16] width 20 height 27
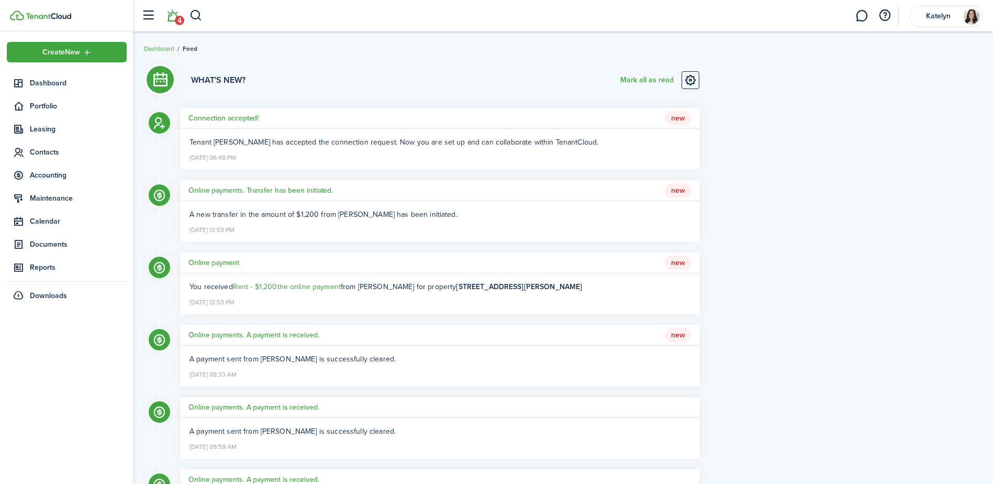
drag, startPoint x: 177, startPoint y: 14, endPoint x: 584, endPoint y: 236, distance: 463.0
click at [584, 236] on dashboard-content-wrapper "Attention! Maintenance mode is on. Positive vibes are coming your way. We'll be…" at bounding box center [562, 242] width 859 height 484
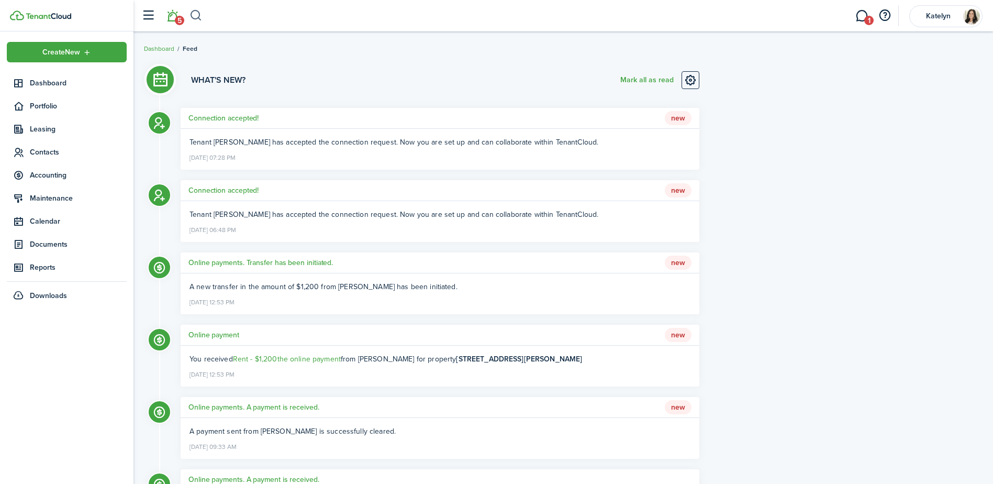
click at [197, 14] on button "button" at bounding box center [195, 16] width 13 height 18
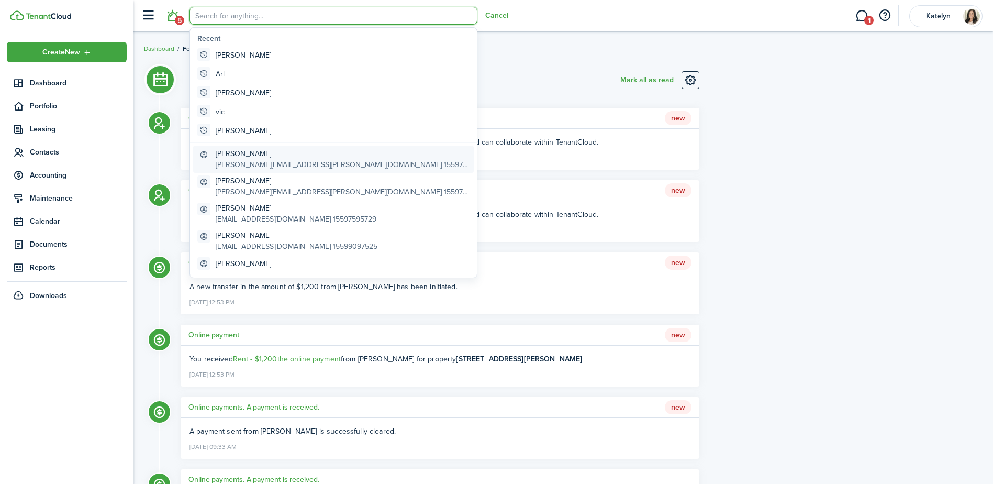
click at [256, 165] on global-search-item-description "[PERSON_NAME][EMAIL_ADDRESS][PERSON_NAME][DOMAIN_NAME] 15597621679" at bounding box center [343, 164] width 254 height 11
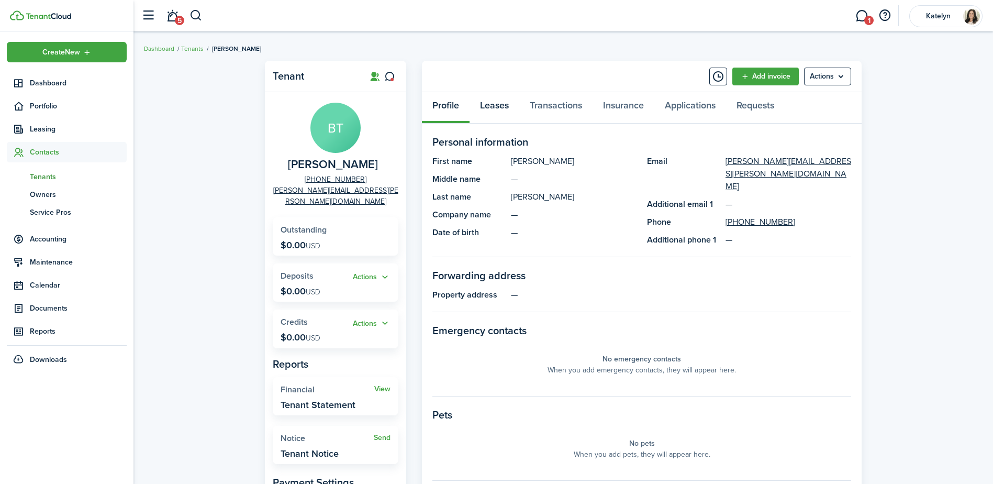
click at [493, 108] on link "Leases" at bounding box center [494, 107] width 50 height 31
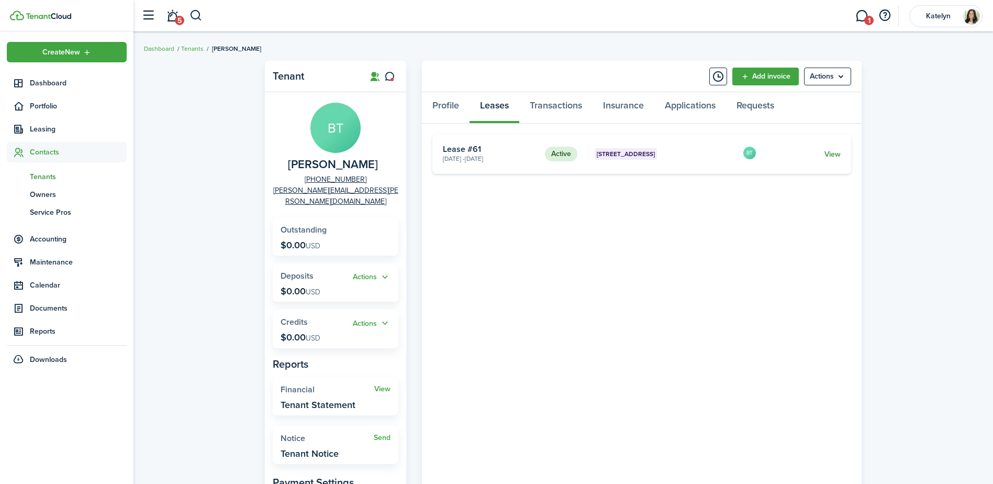
click at [838, 152] on link "View" at bounding box center [832, 154] width 16 height 11
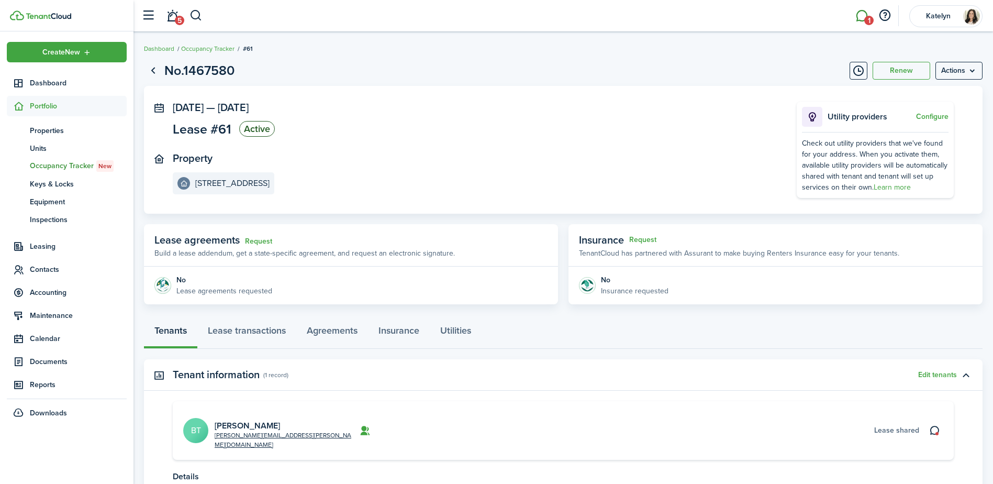
click at [862, 18] on link "1" at bounding box center [862, 16] width 20 height 27
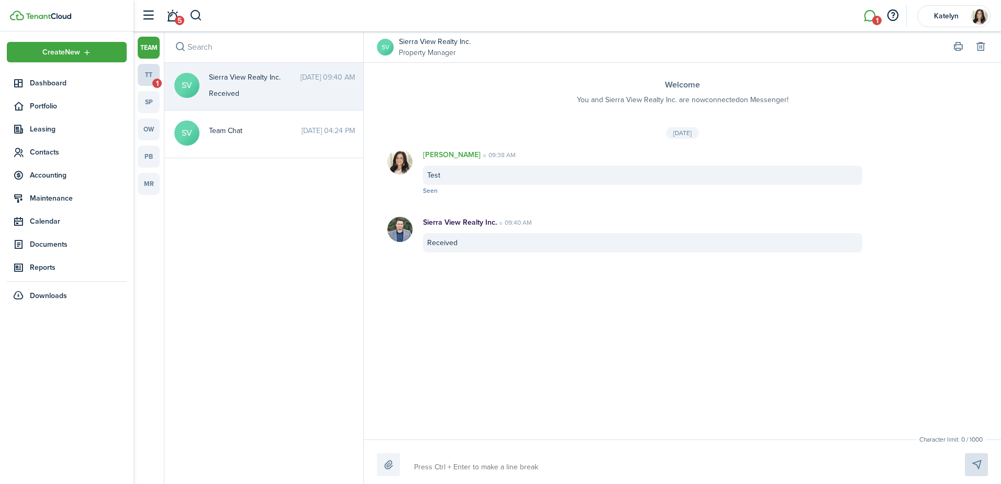
click at [158, 81] on span "1" at bounding box center [156, 83] width 9 height 9
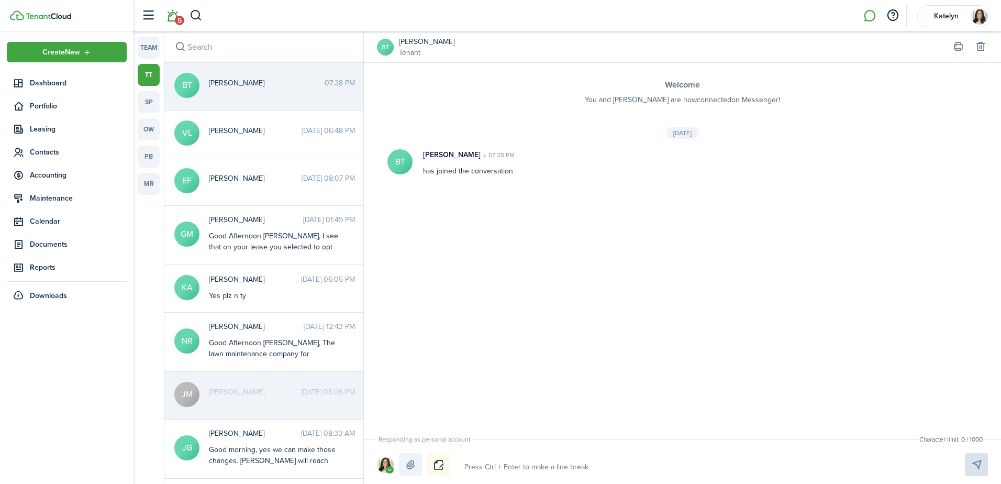
click at [178, 19] on span "5" at bounding box center [179, 20] width 9 height 9
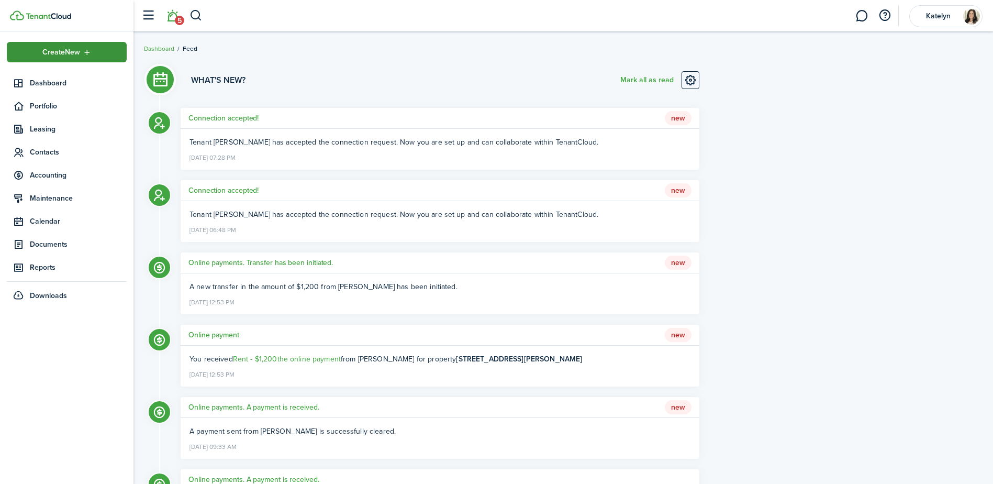
click at [66, 50] on span "Create New" at bounding box center [61, 52] width 38 height 7
click at [96, 346] on div "Create New Dashboard Portfolio Leasing Contacts Accounting Maintenance Calendar…" at bounding box center [66, 257] width 133 height 452
click at [69, 49] on span "Create New" at bounding box center [61, 52] width 38 height 7
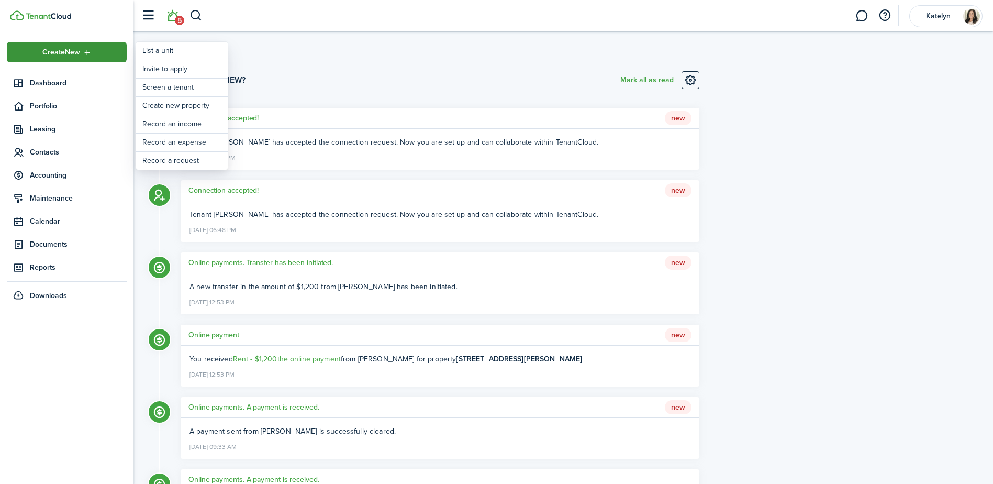
click at [80, 49] on span "Create New" at bounding box center [61, 52] width 38 height 7
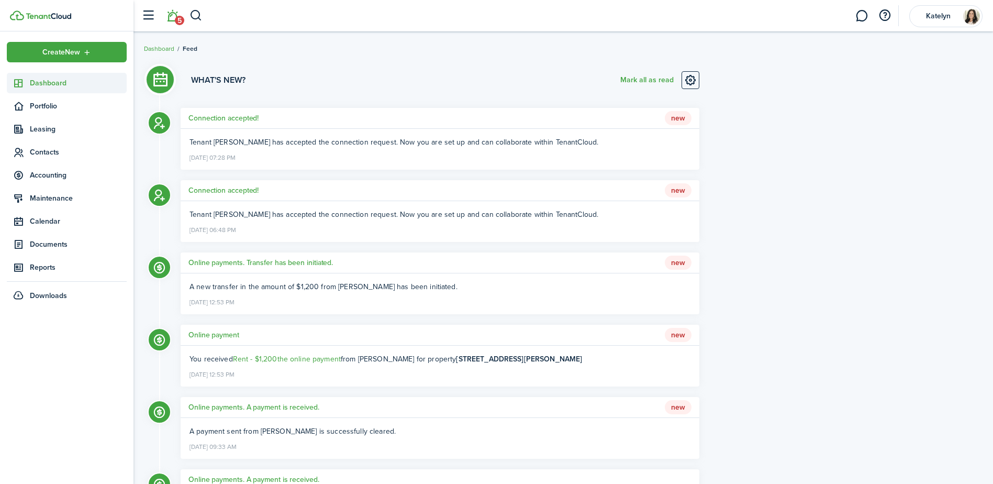
click at [56, 81] on span "Dashboard" at bounding box center [78, 82] width 97 height 11
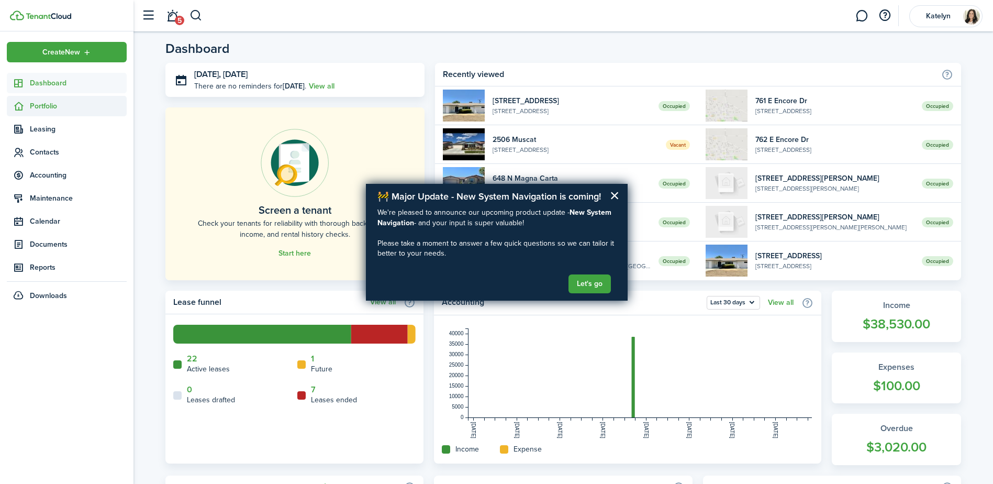
click at [40, 109] on span "Portfolio" at bounding box center [78, 105] width 97 height 11
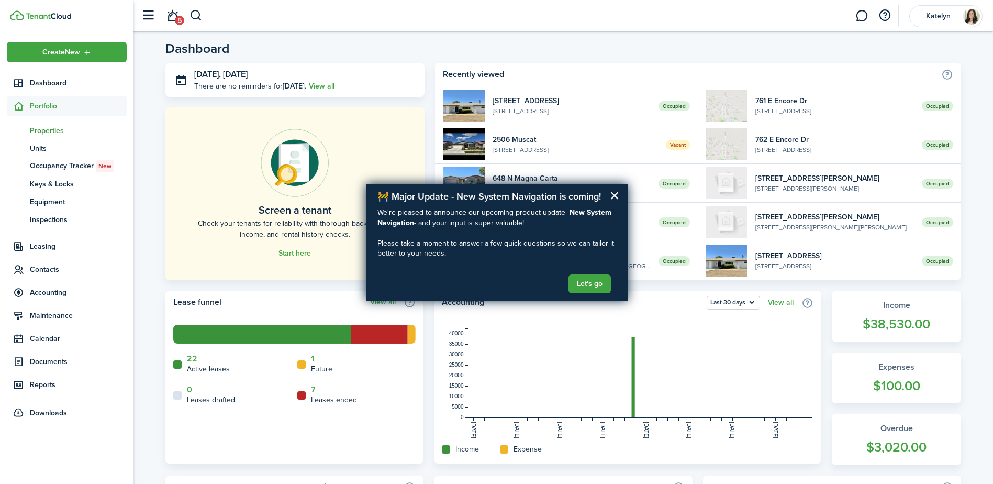
click at [45, 127] on span "Properties" at bounding box center [78, 130] width 97 height 11
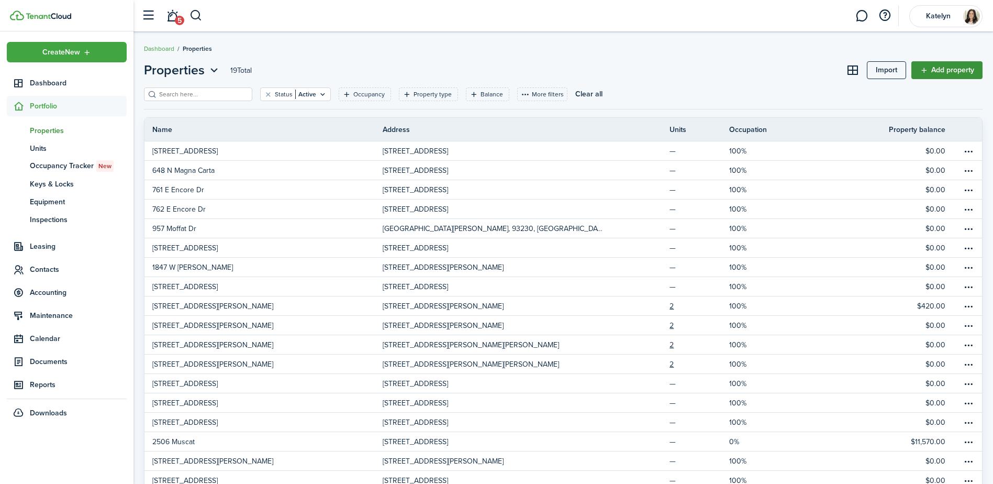
click at [947, 67] on link "Add property" at bounding box center [946, 70] width 71 height 18
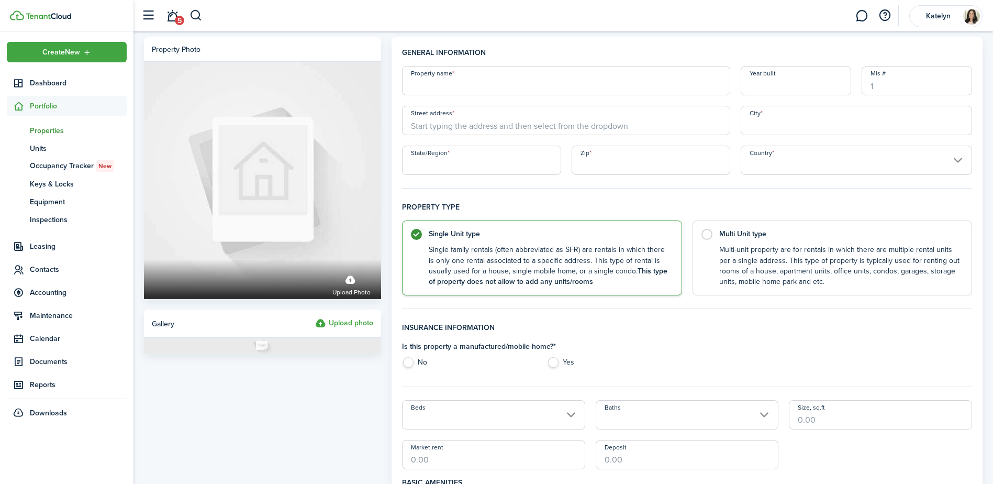
click at [559, 86] on input "Property name" at bounding box center [566, 80] width 328 height 29
type input "947 Northstar"
type input "1998"
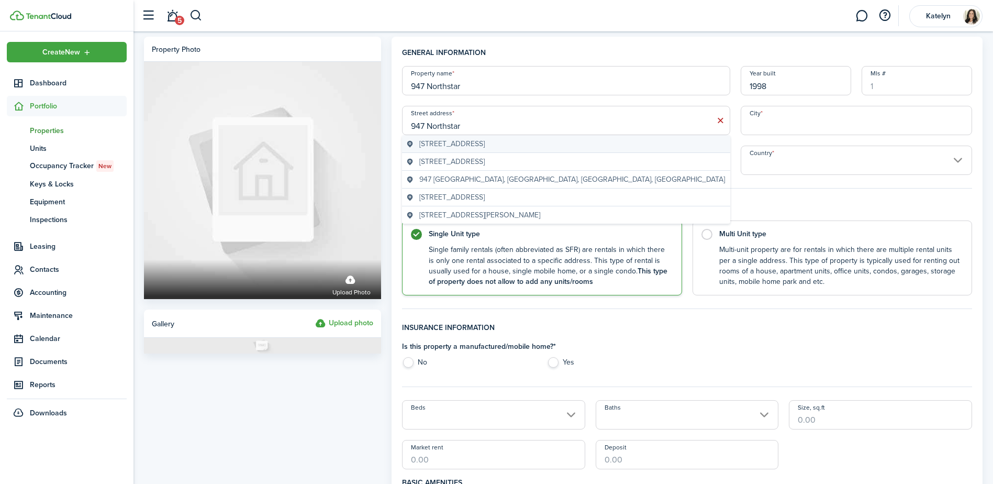
click at [485, 146] on span "[STREET_ADDRESS]" at bounding box center [451, 143] width 65 height 11
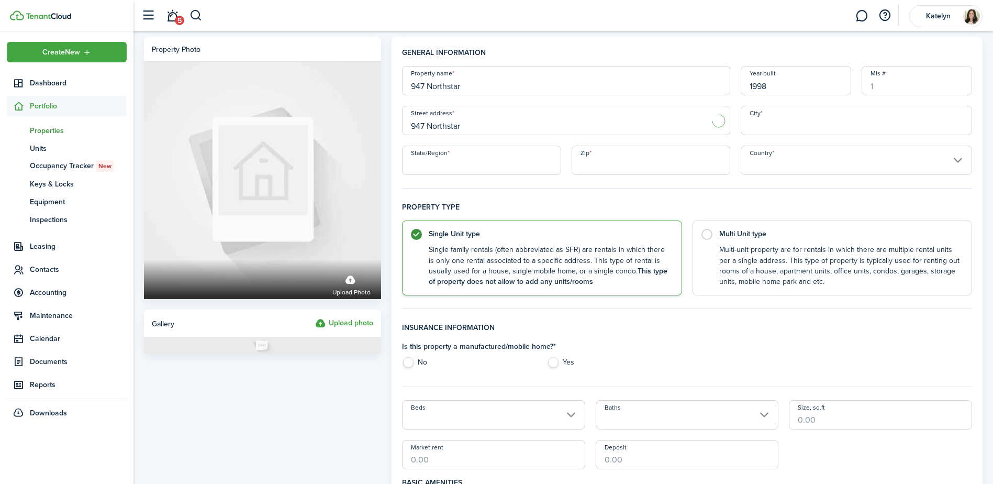
type input "947 Northstar Dr"
type input "Hanford"
type input "CA"
type input "93230"
type input "[GEOGRAPHIC_DATA]"
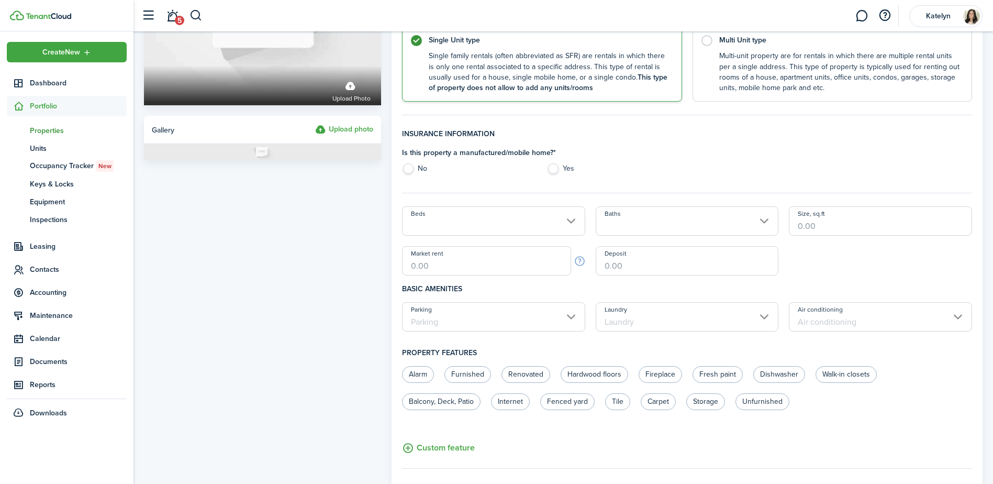
scroll to position [197, 0]
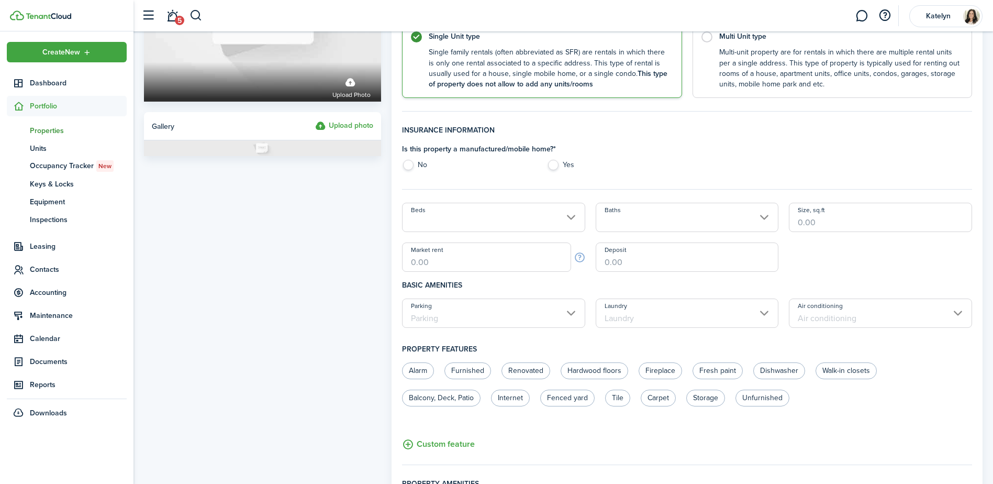
click at [408, 165] on label "No" at bounding box center [469, 168] width 135 height 16
radio input "true"
click at [462, 225] on input "Beds" at bounding box center [493, 217] width 183 height 29
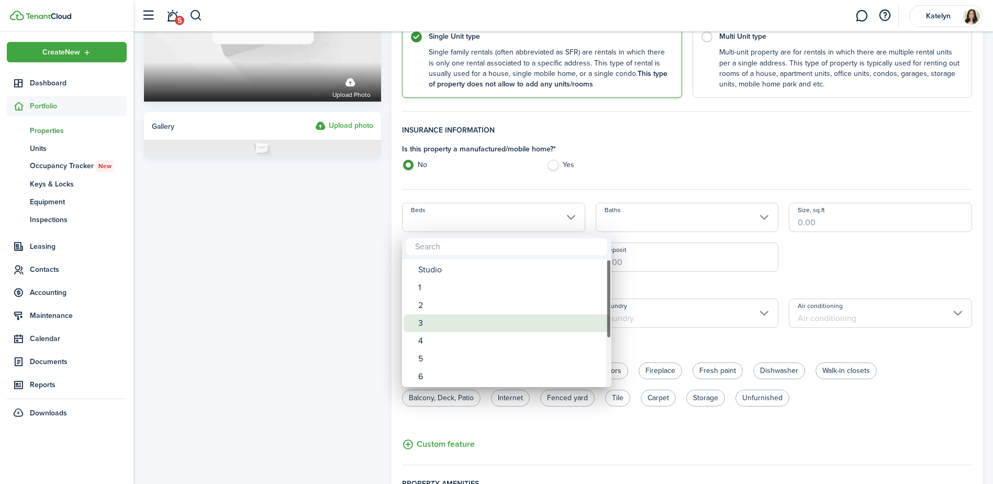
click at [436, 322] on div "3" at bounding box center [510, 323] width 185 height 18
type input "3"
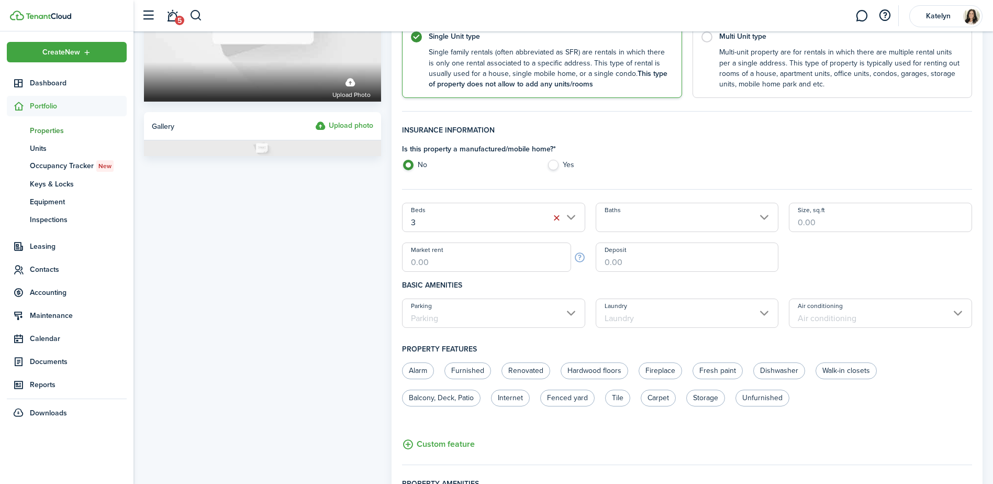
click at [643, 213] on input "Baths" at bounding box center [687, 217] width 183 height 29
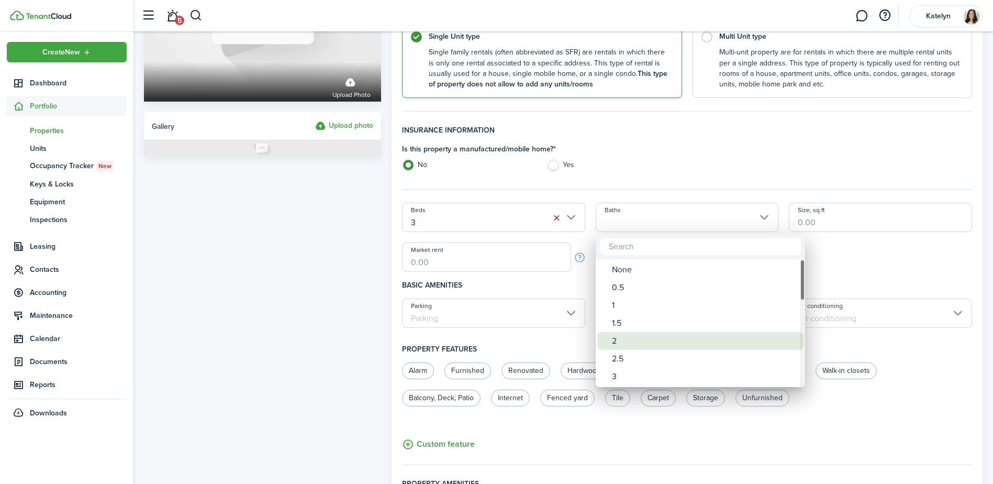
click at [615, 342] on div "2" at bounding box center [704, 341] width 185 height 18
type input "2"
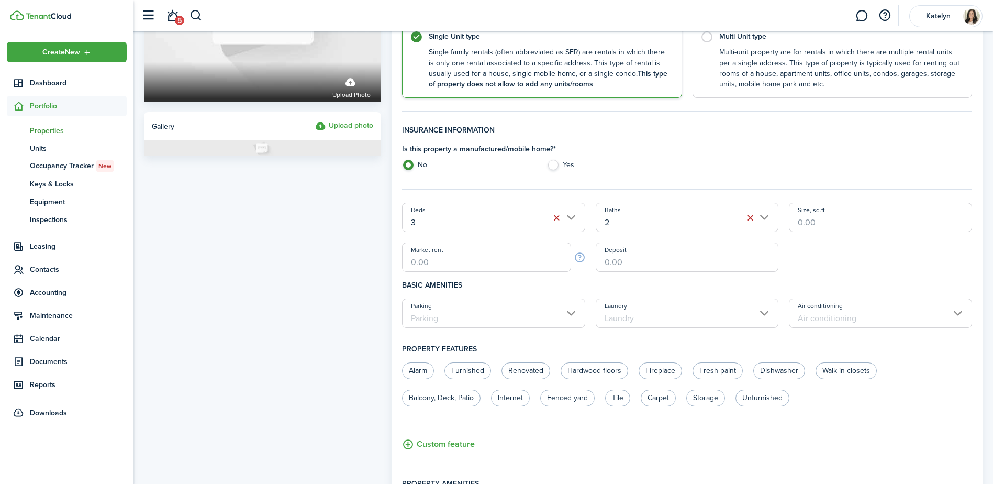
click at [860, 220] on input "Size, sq.ft" at bounding box center [880, 217] width 183 height 29
type input "1,419"
type input "$2,000.00"
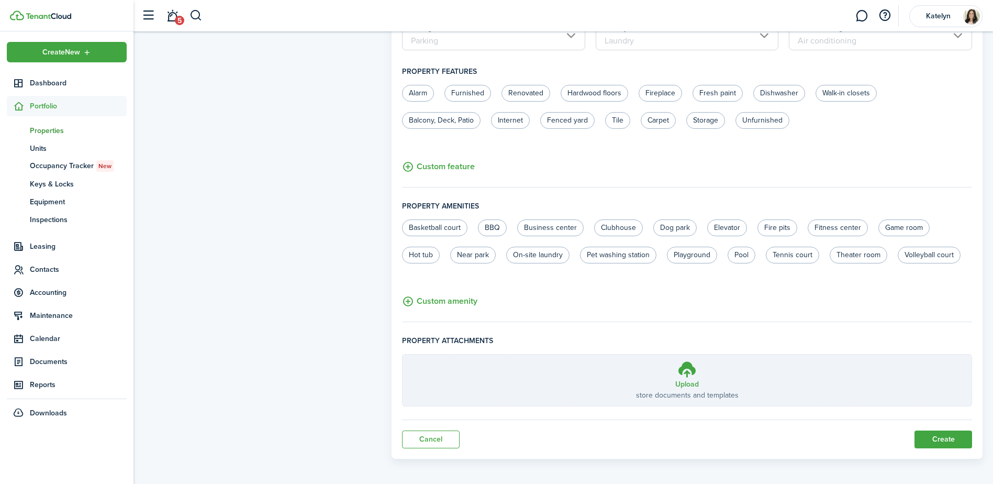
scroll to position [478, 0]
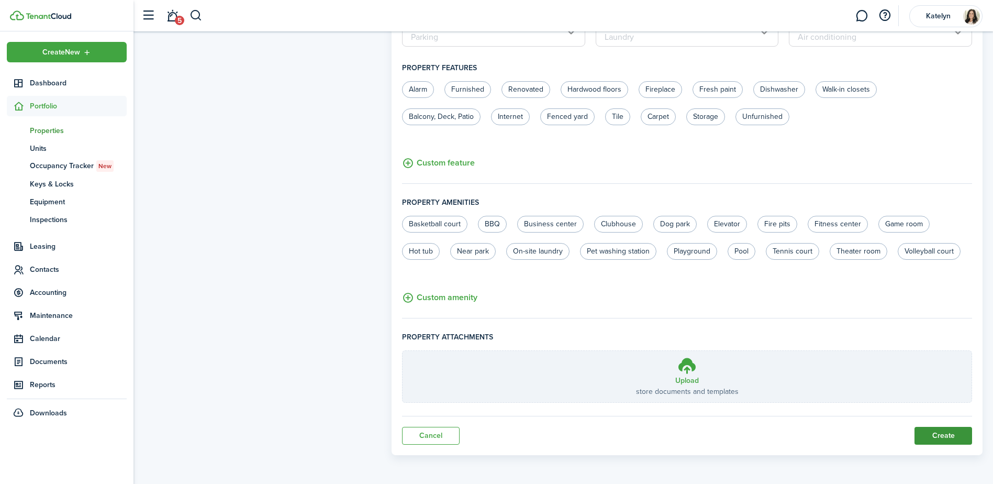
click at [935, 438] on button "Create" at bounding box center [943, 436] width 58 height 18
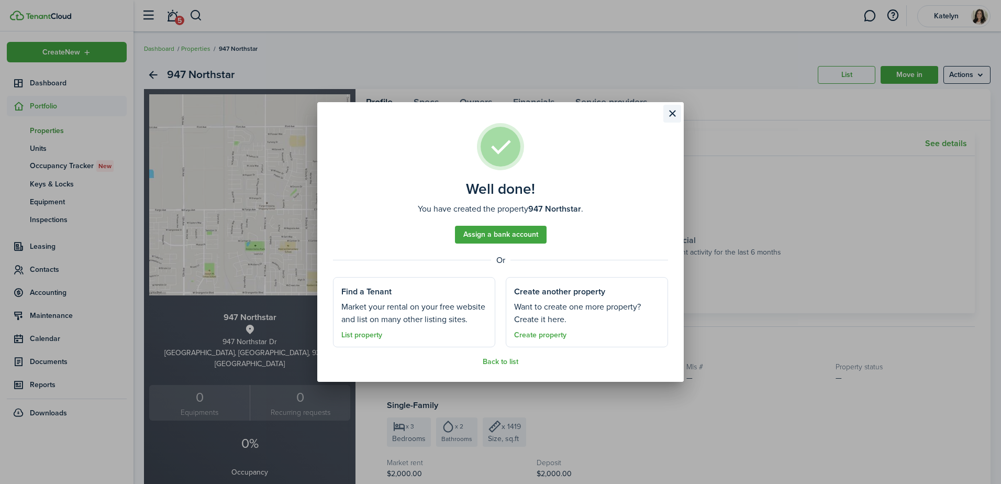
click at [674, 116] on button "Close modal" at bounding box center [672, 114] width 18 height 18
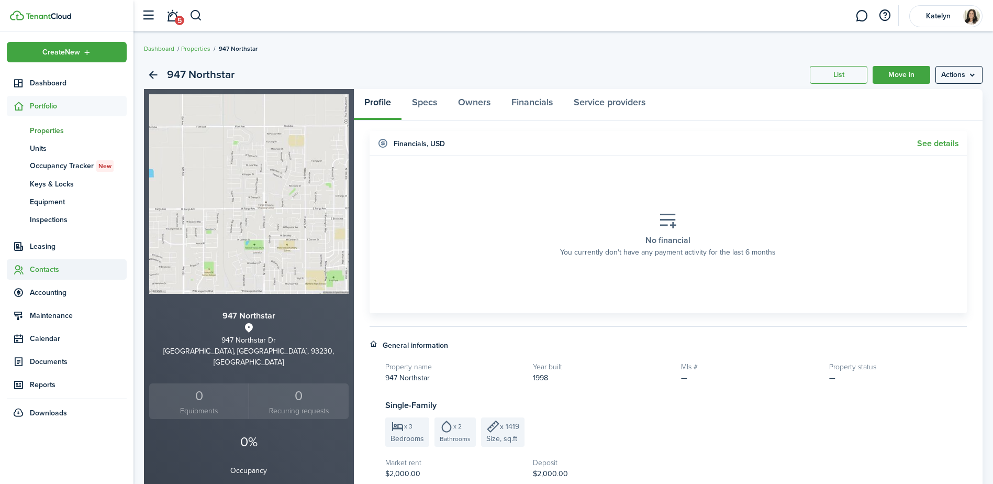
click at [37, 268] on span "Contacts" at bounding box center [78, 269] width 97 height 11
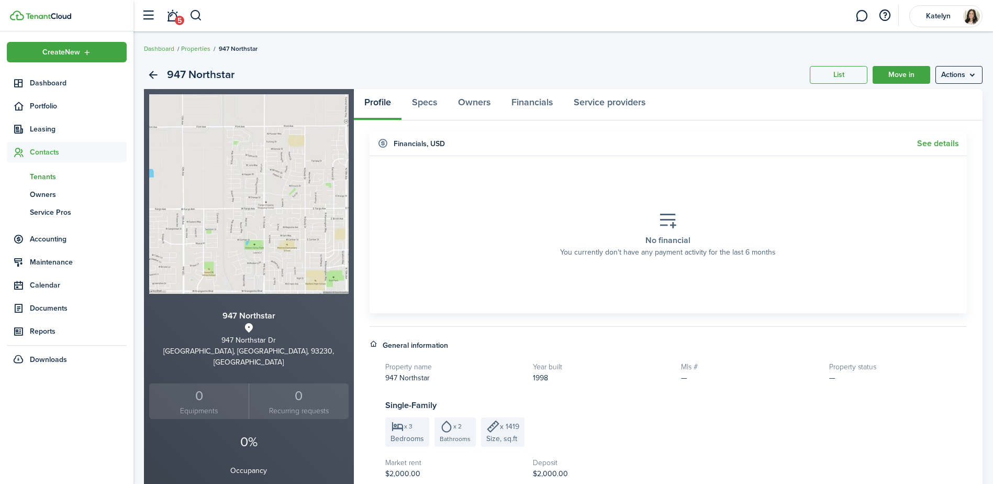
click at [46, 176] on span "Tenants" at bounding box center [78, 176] width 97 height 11
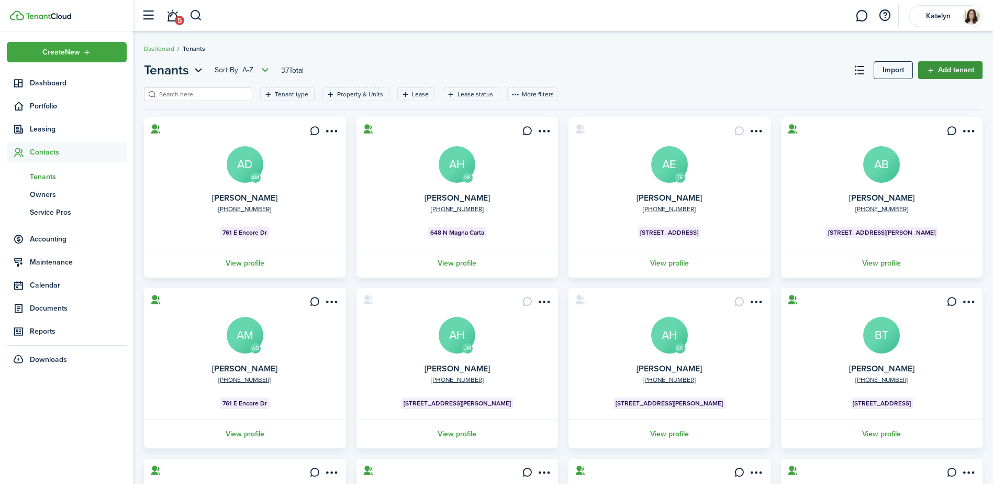
click at [964, 73] on link "Add tenant" at bounding box center [950, 70] width 64 height 18
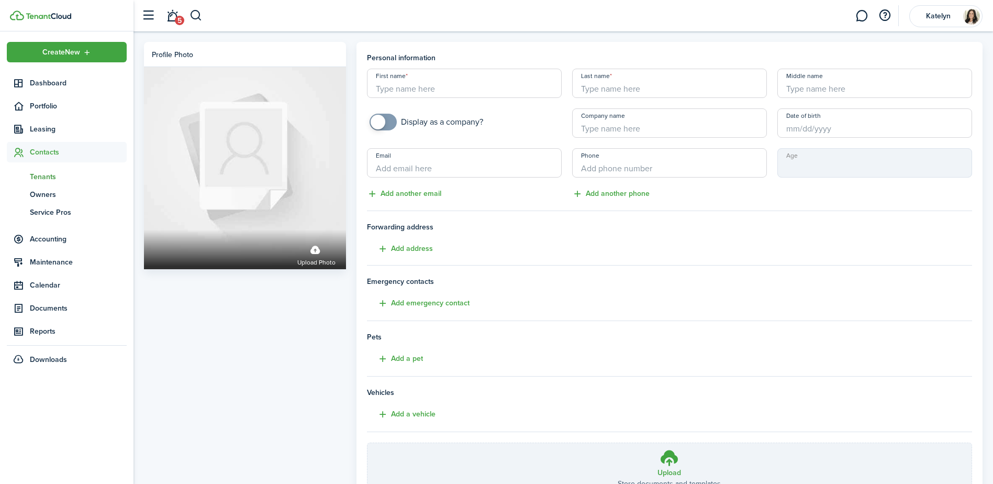
click at [507, 83] on input "First name" at bounding box center [464, 83] width 195 height 29
type input "[PERSON_NAME]"
type input "[EMAIL_ADDRESS][DOMAIN_NAME]"
type input "[PHONE_NUMBER]"
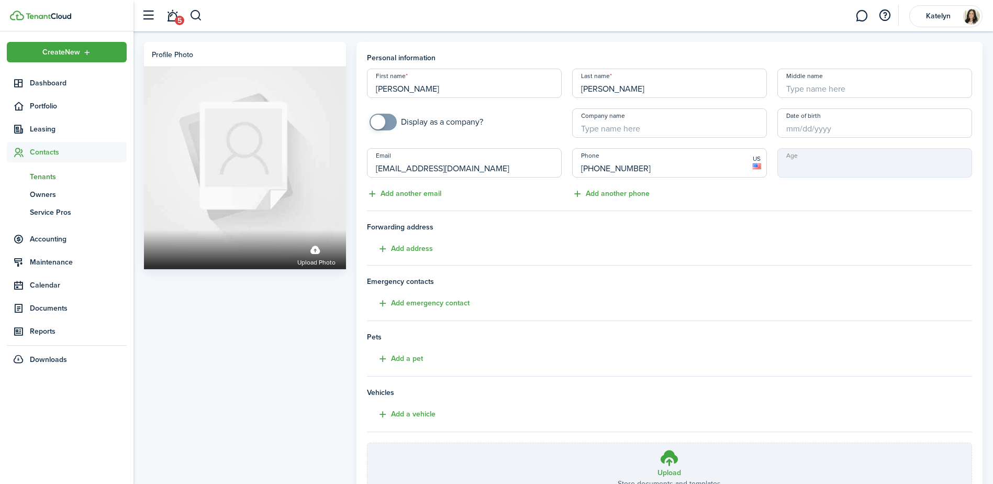
scroll to position [89, 0]
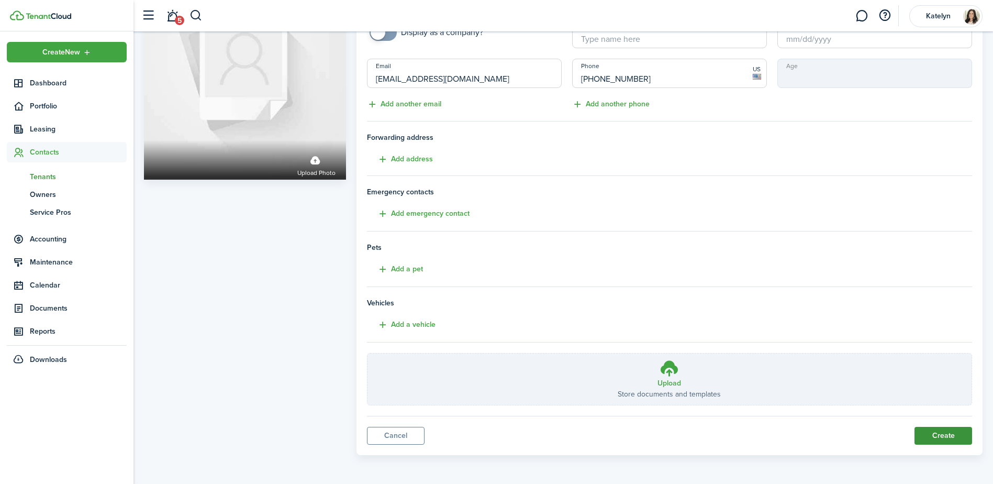
click at [955, 434] on button "Create" at bounding box center [943, 436] width 58 height 18
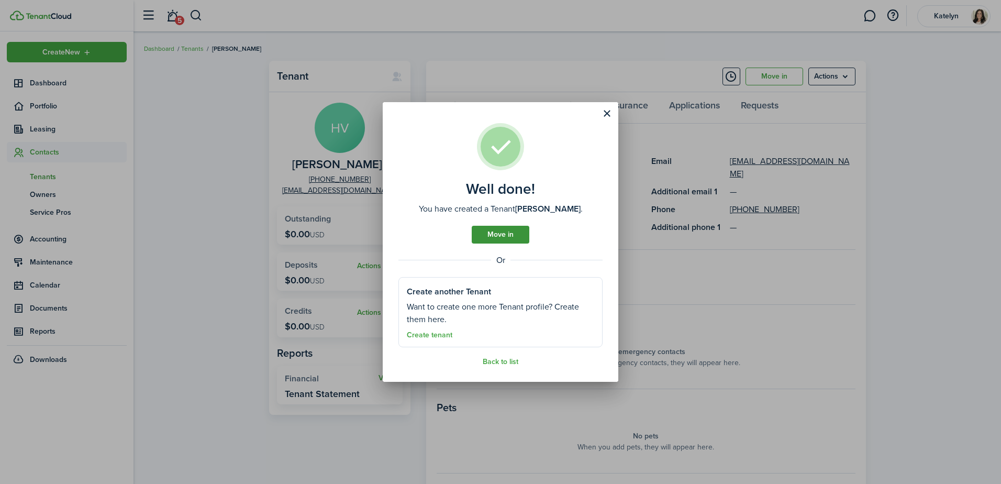
click at [480, 236] on link "Move in" at bounding box center [501, 235] width 58 height 18
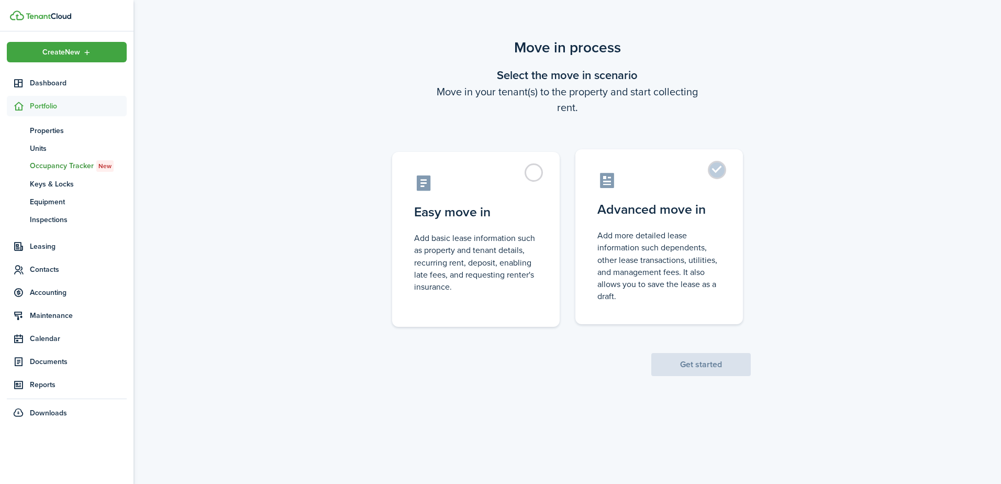
click at [633, 255] on control-radio-card-description "Add more detailed lease information such dependents, other lease transactions, …" at bounding box center [659, 265] width 124 height 73
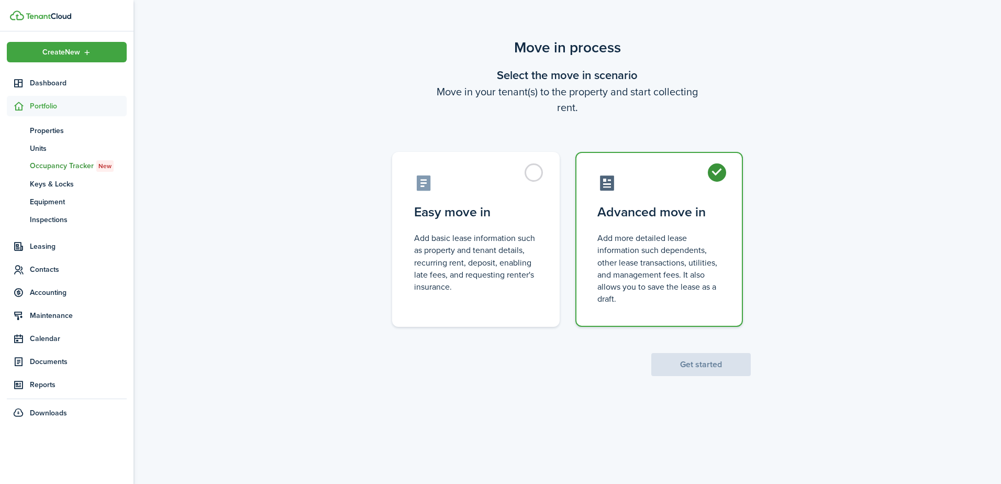
radio input "true"
click at [687, 370] on button "Get started" at bounding box center [700, 364] width 99 height 23
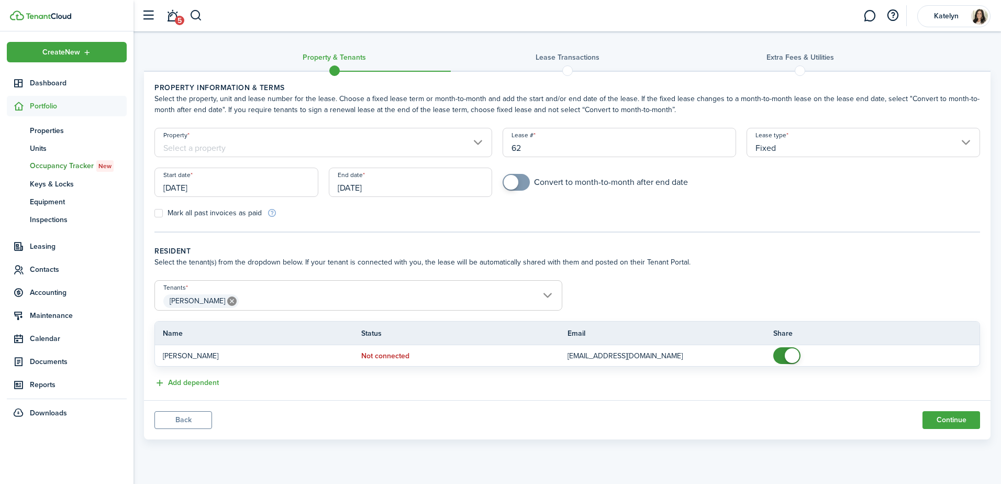
click at [311, 149] on input "Property" at bounding box center [323, 142] width 338 height 29
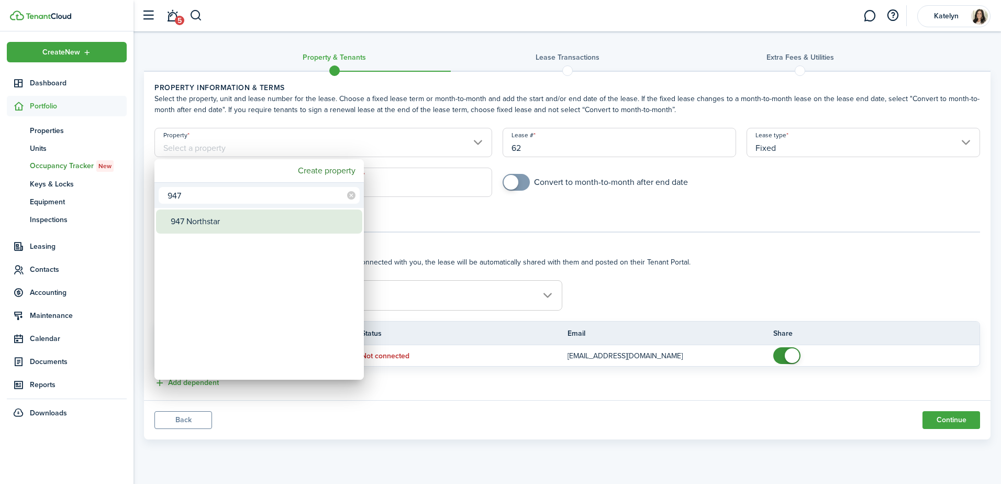
type input "947"
click at [236, 225] on div "947 Northstar" at bounding box center [263, 221] width 185 height 24
type input "947 Northstar"
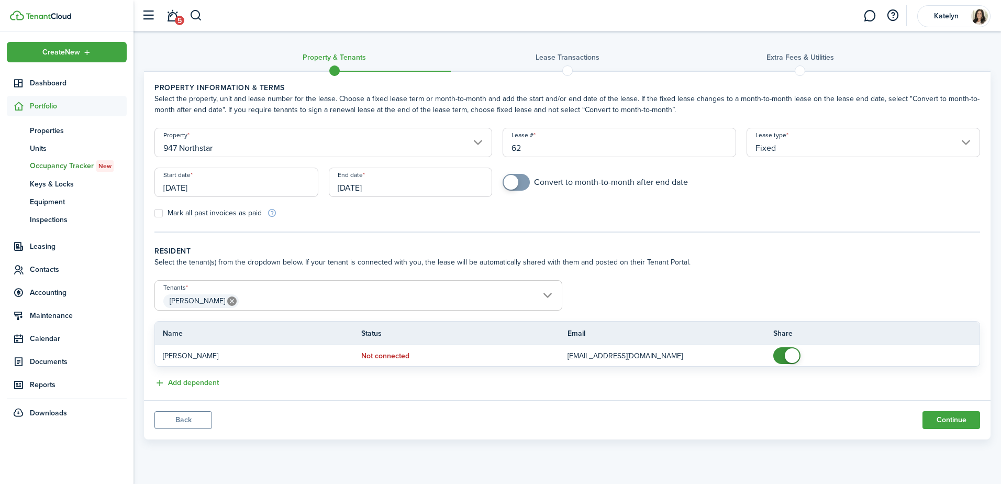
click at [248, 190] on input "[DATE]" at bounding box center [236, 181] width 164 height 29
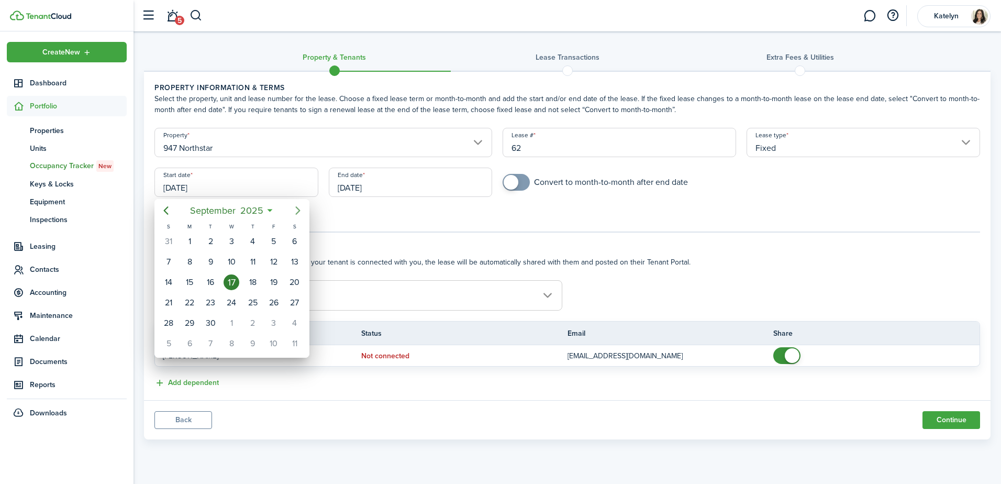
click at [298, 216] on icon "Next page" at bounding box center [298, 210] width 13 height 13
click at [297, 209] on icon "Next page" at bounding box center [298, 210] width 13 height 13
click at [234, 242] on div "1" at bounding box center [231, 241] width 16 height 16
type input "[DATE]"
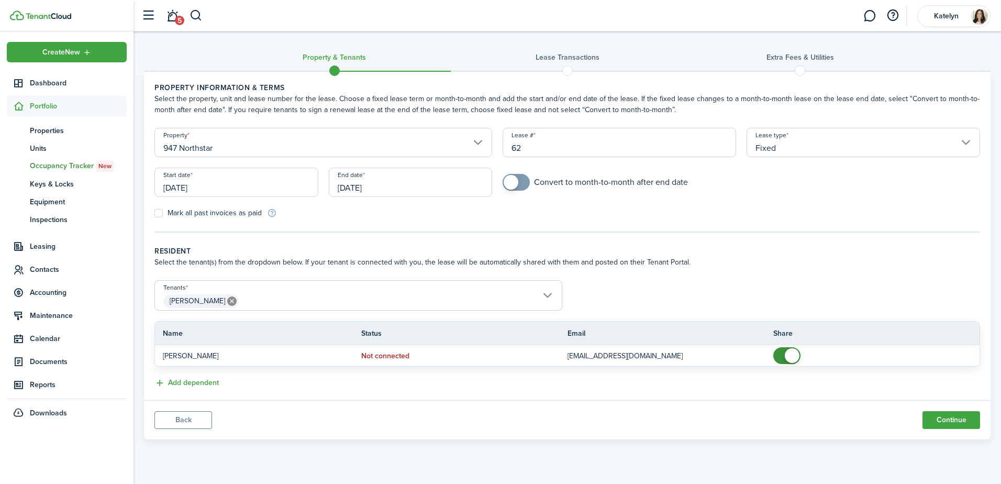
click at [412, 192] on input "[DATE]" at bounding box center [411, 181] width 164 height 29
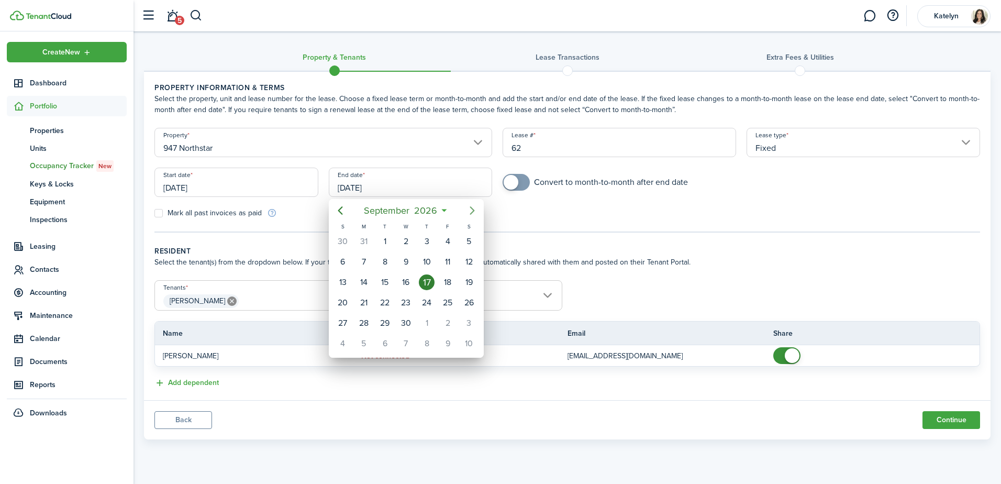
click at [473, 209] on icon "Next page" at bounding box center [471, 210] width 5 height 8
click at [427, 241] on div "1" at bounding box center [427, 241] width 16 height 16
type input "[DATE]"
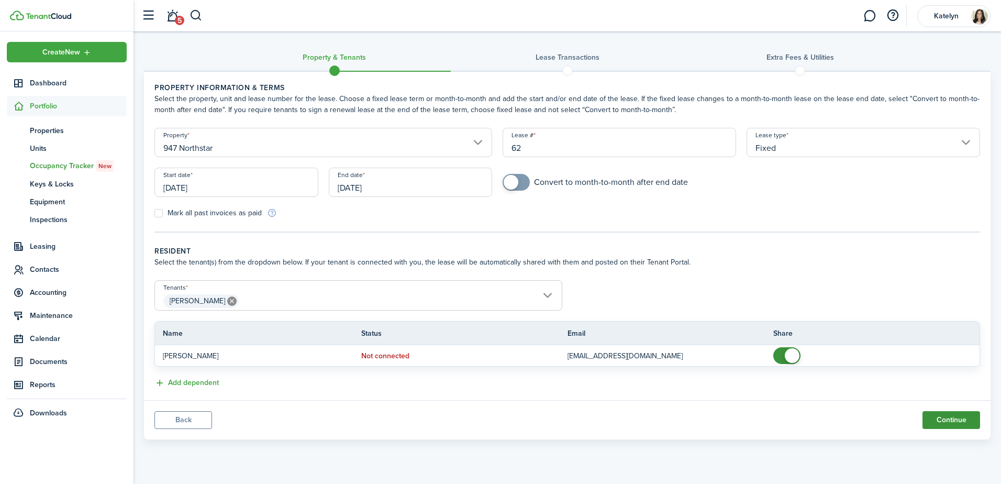
click at [942, 419] on button "Continue" at bounding box center [951, 420] width 58 height 18
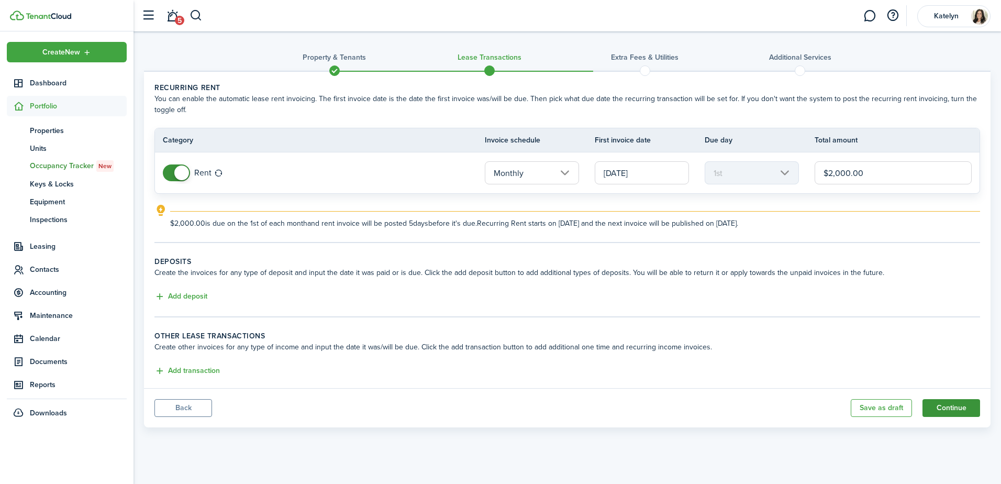
click at [943, 408] on button "Continue" at bounding box center [951, 408] width 58 height 18
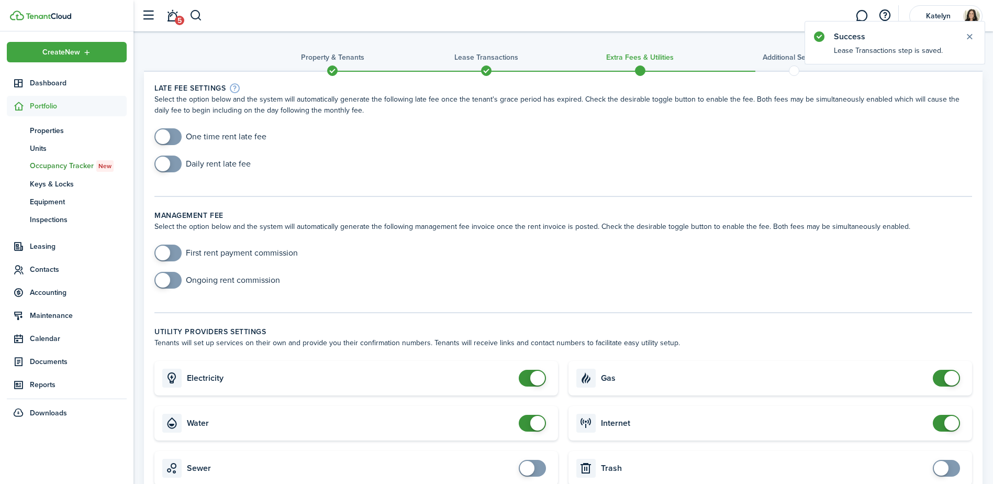
checkbox input "true"
click at [162, 133] on span at bounding box center [162, 136] width 15 height 15
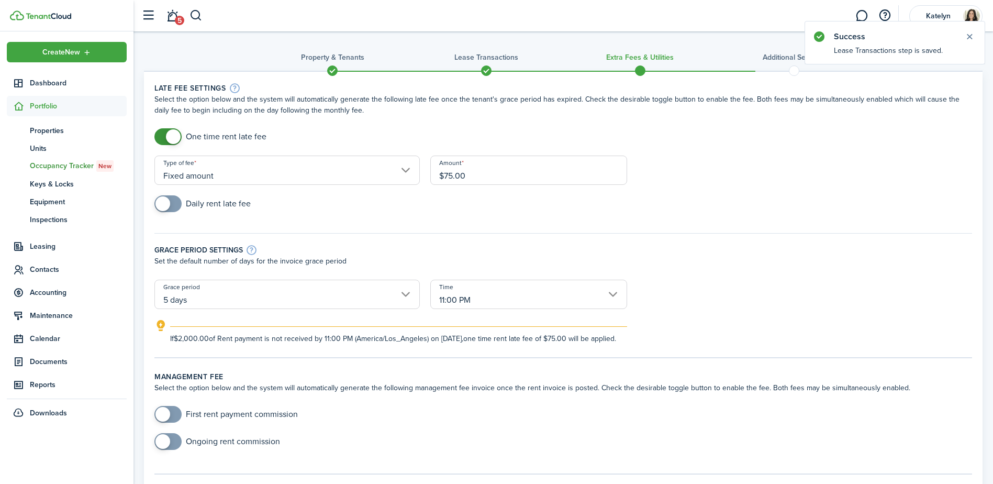
click at [290, 176] on input "Fixed amount" at bounding box center [286, 169] width 265 height 29
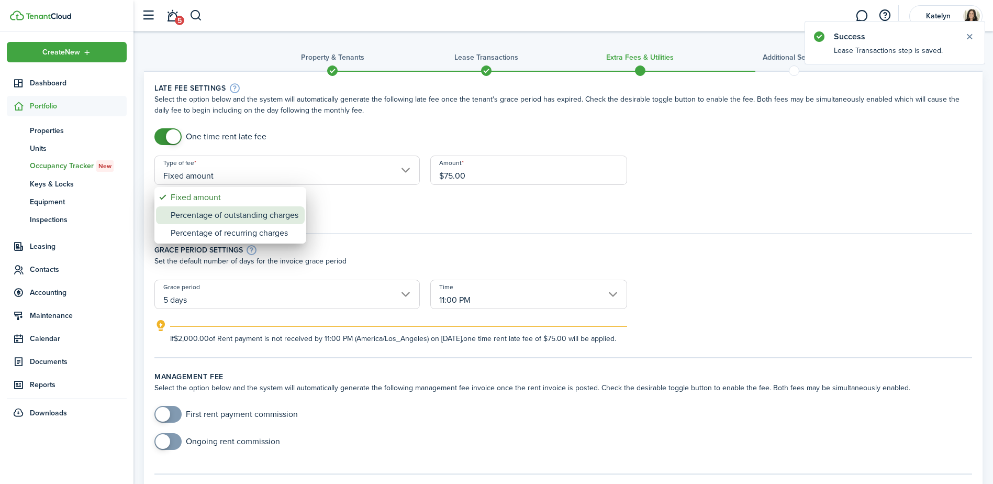
click at [219, 218] on div "Percentage of outstanding charges" at bounding box center [235, 215] width 128 height 18
type input "Percentage of outstanding charges"
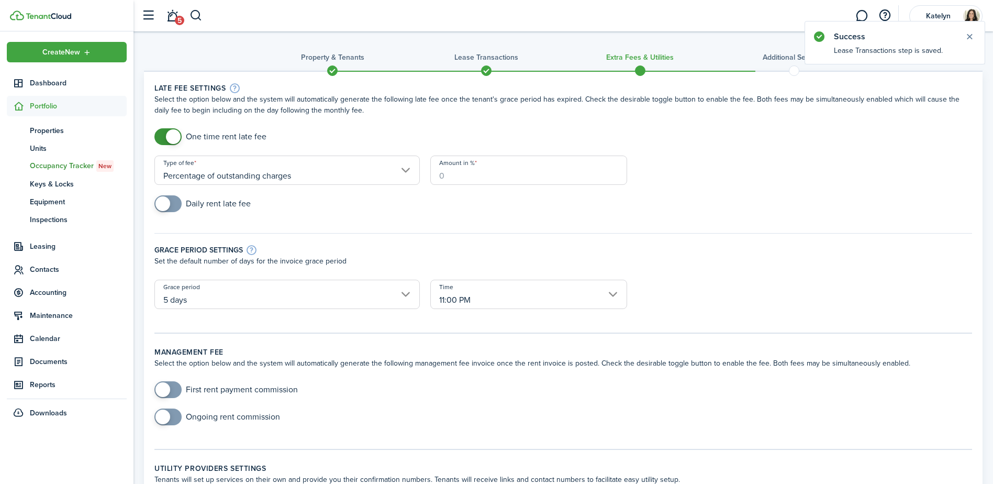
click at [501, 180] on input "Amount in %" at bounding box center [528, 169] width 197 height 29
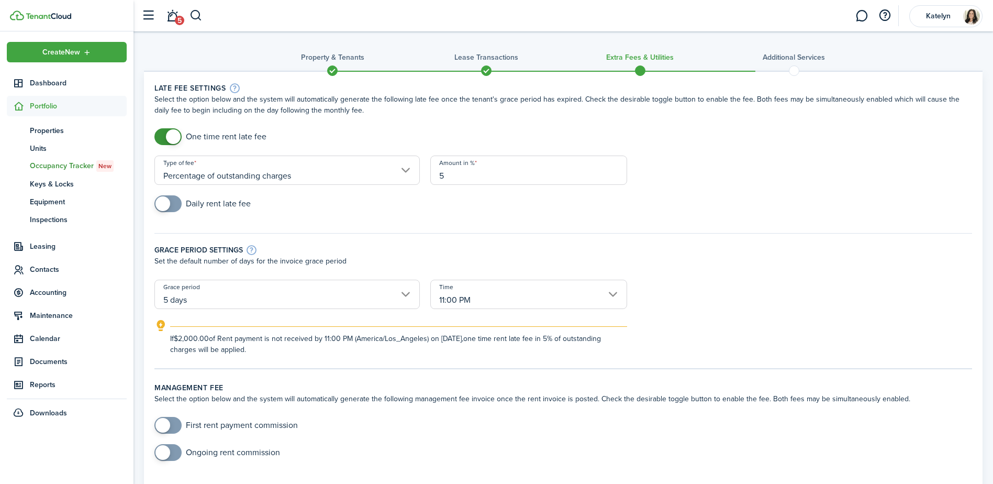
type input "5"
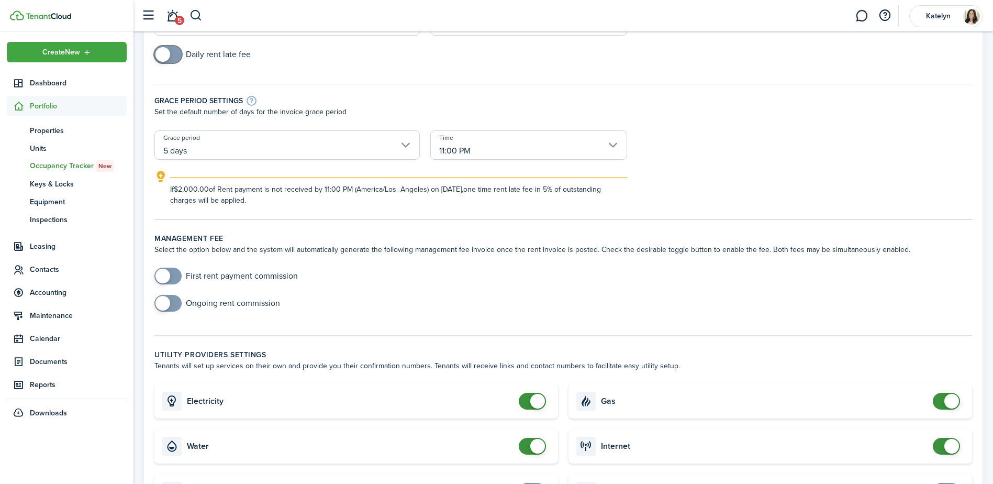
scroll to position [150, 0]
checkbox input "true"
click at [163, 276] on span at bounding box center [162, 274] width 15 height 15
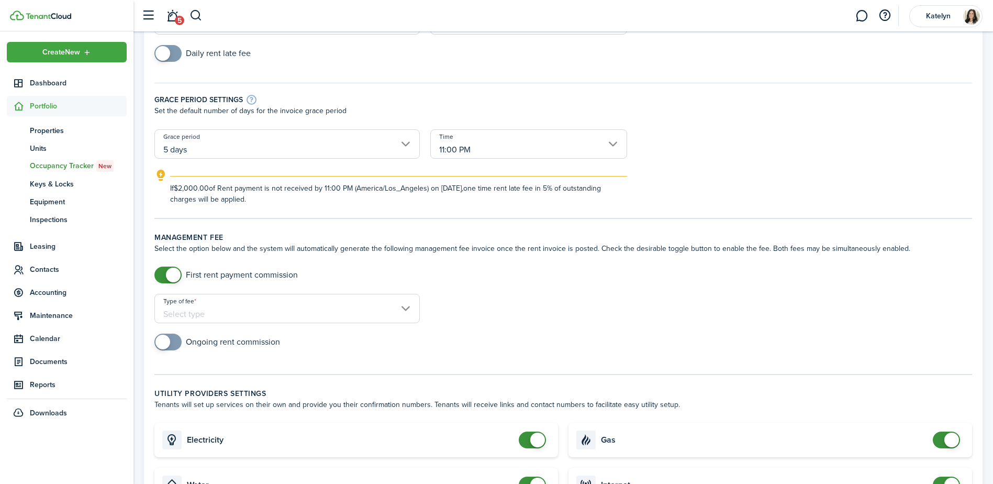
click at [226, 320] on input "Type of fee" at bounding box center [286, 308] width 265 height 29
click at [207, 335] on div "% of rent" at bounding box center [209, 336] width 76 height 18
type input "% of rent"
click at [463, 312] on input "Amount in %" at bounding box center [528, 308] width 197 height 29
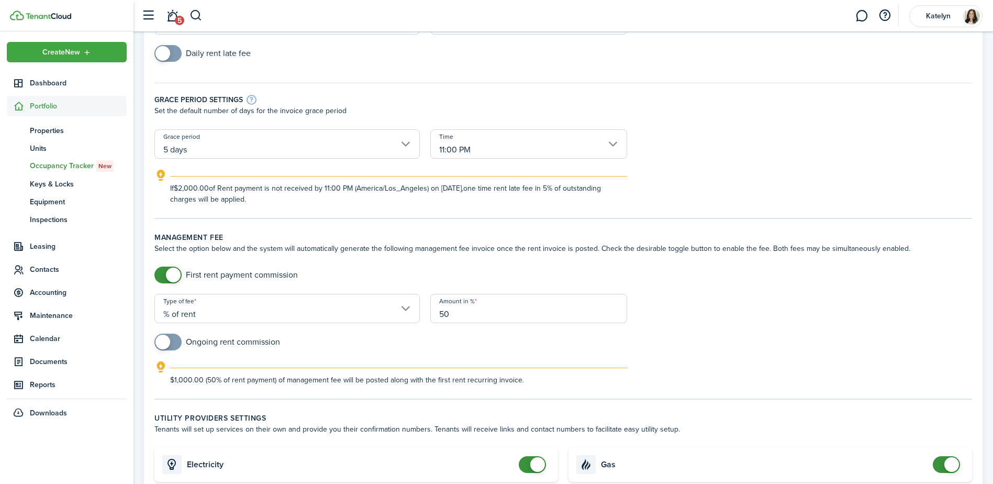
type input "50"
checkbox input "true"
click at [161, 343] on span at bounding box center [162, 341] width 15 height 15
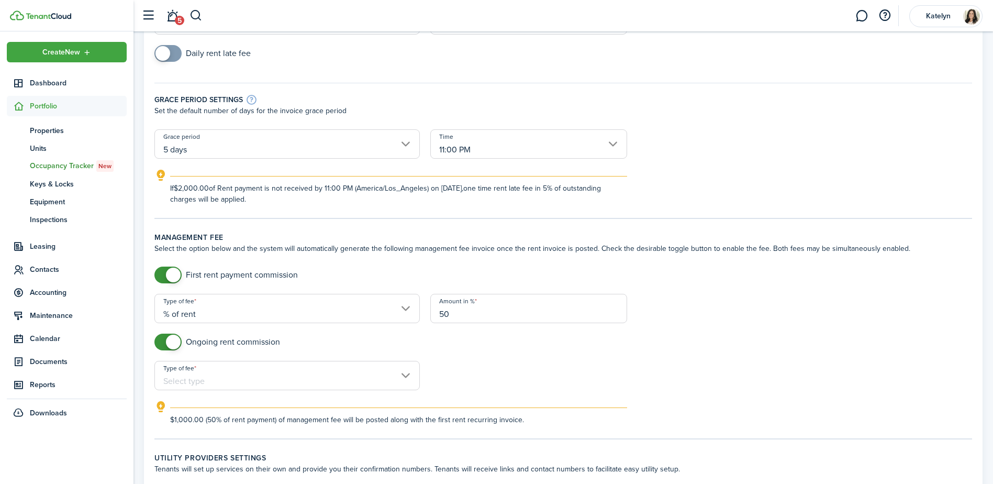
click at [210, 381] on input "Type of fee" at bounding box center [286, 375] width 265 height 29
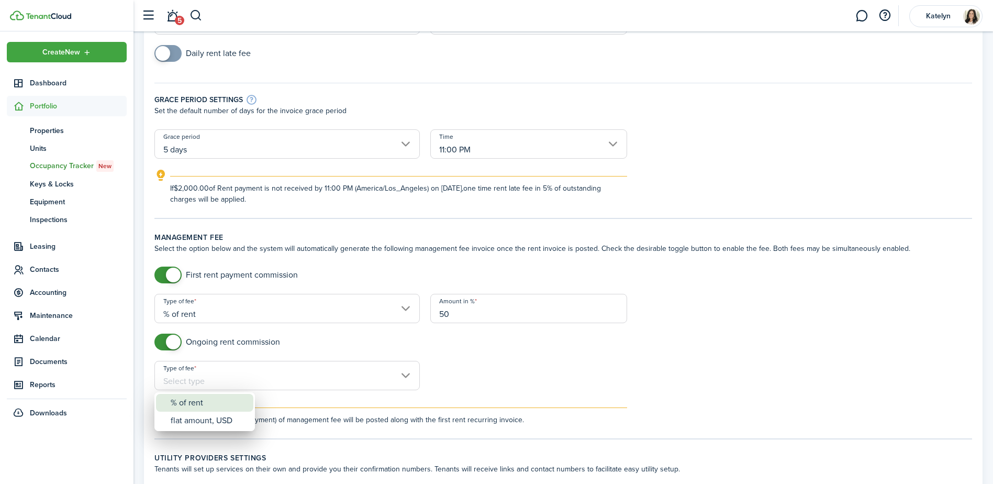
click at [202, 402] on div "% of rent" at bounding box center [209, 403] width 76 height 18
type input "% of rent"
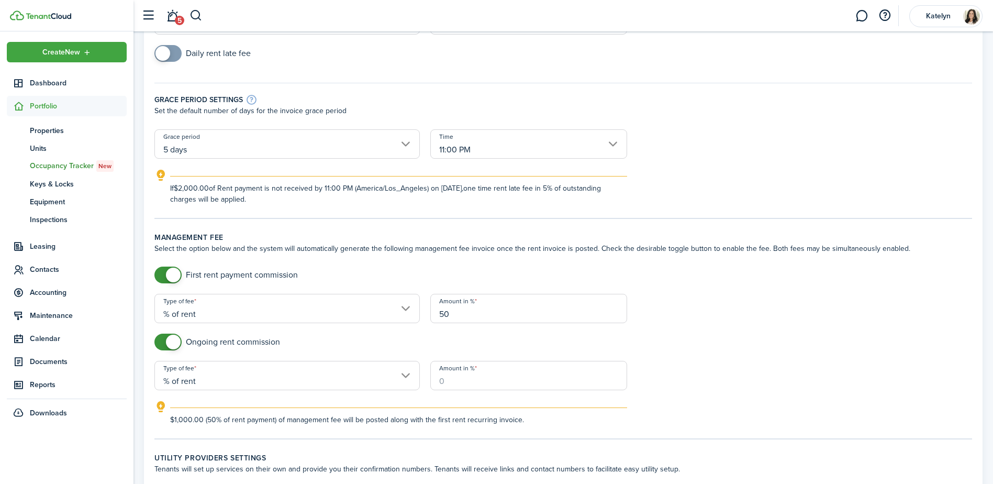
click at [446, 384] on input "Amount in %" at bounding box center [528, 375] width 197 height 29
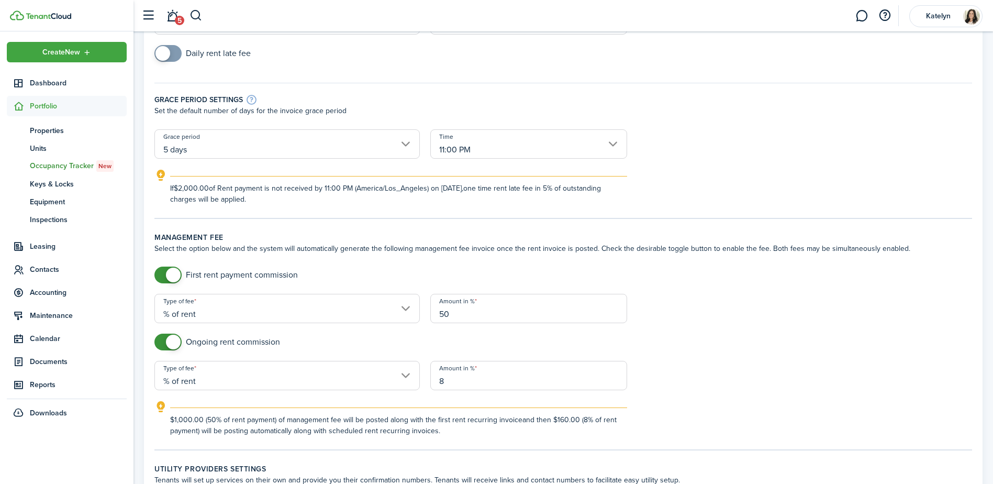
type input "8"
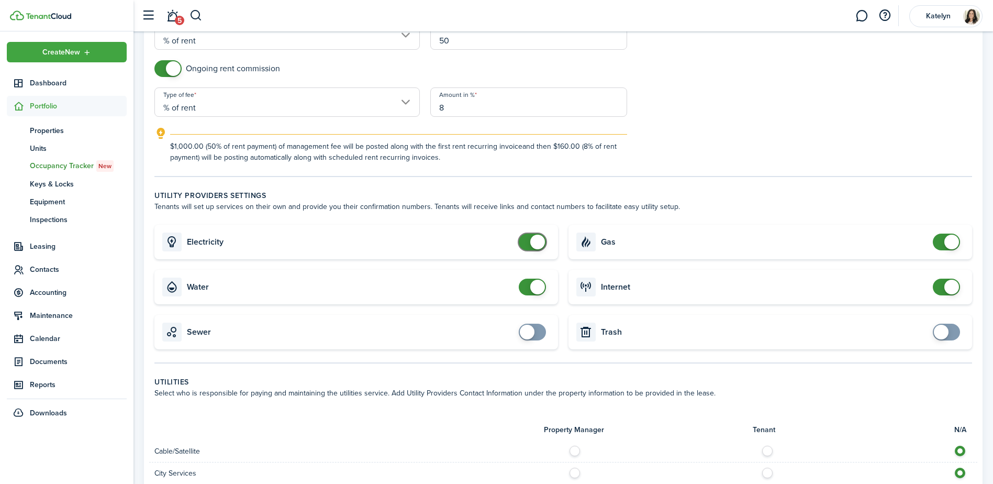
scroll to position [514, 0]
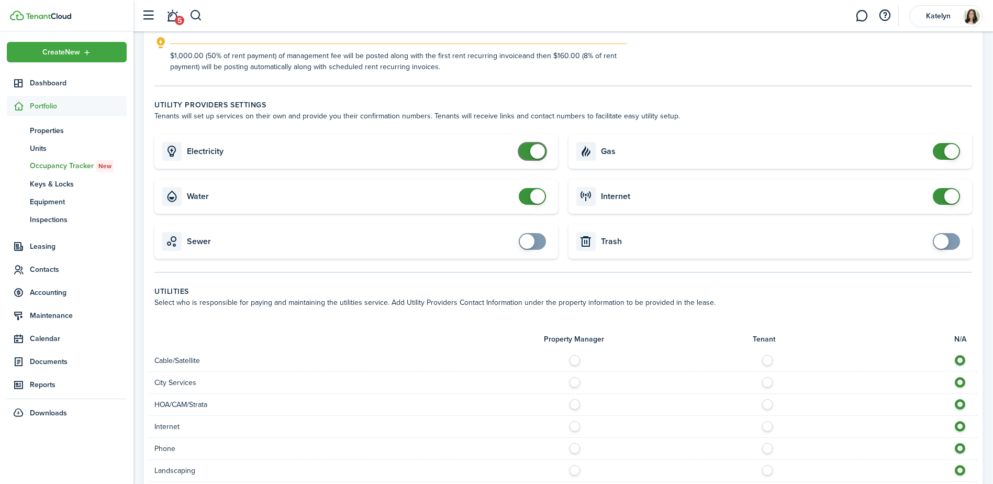
checkbox input "false"
click at [529, 150] on span at bounding box center [532, 151] width 10 height 17
checkbox input "false"
click at [538, 198] on span at bounding box center [537, 196] width 15 height 15
checkbox input "false"
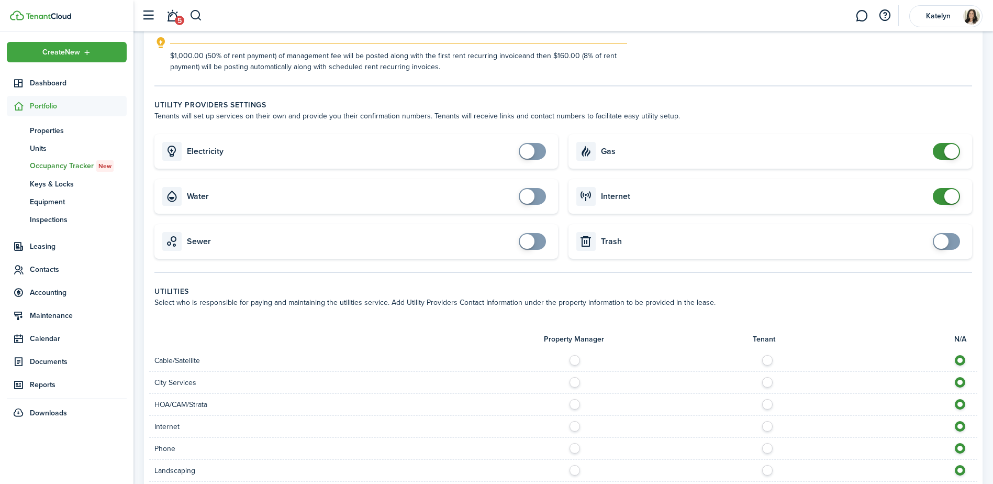
click at [950, 150] on span at bounding box center [951, 151] width 15 height 15
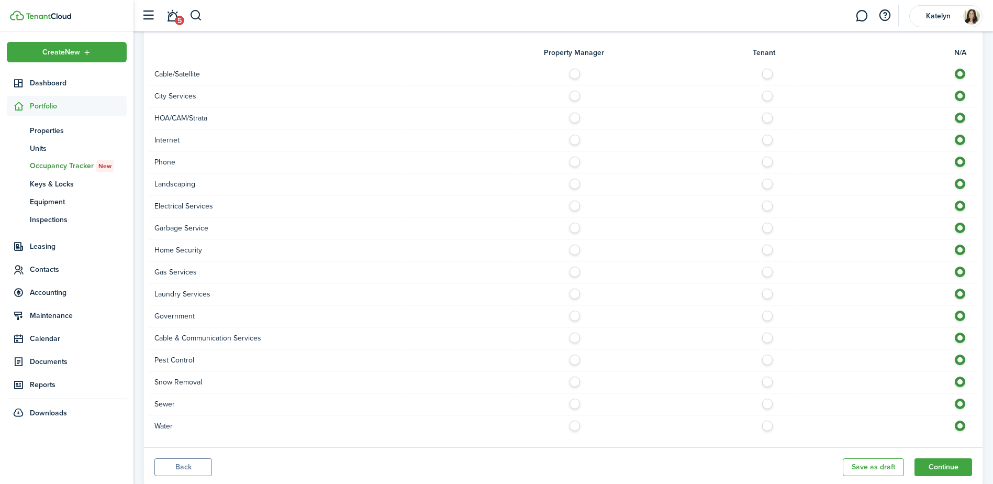
scroll to position [832, 0]
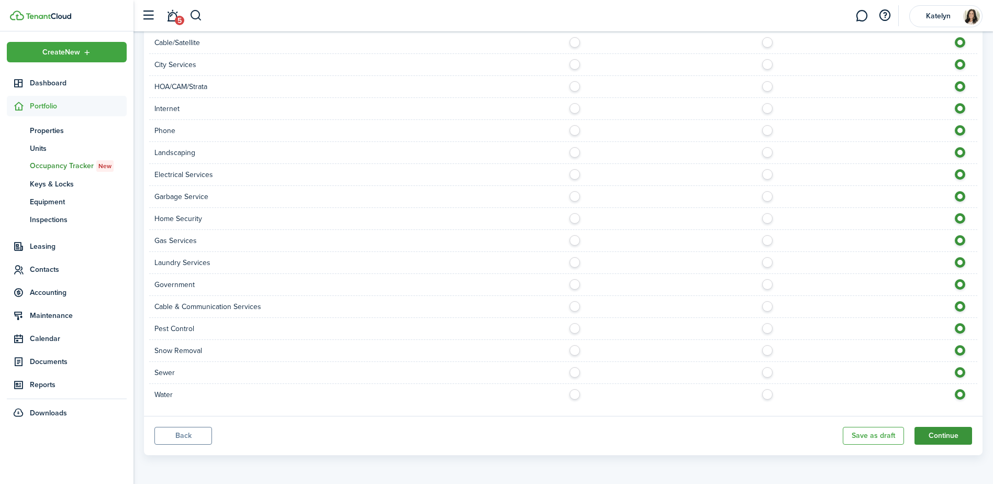
click at [948, 433] on button "Continue" at bounding box center [943, 436] width 58 height 18
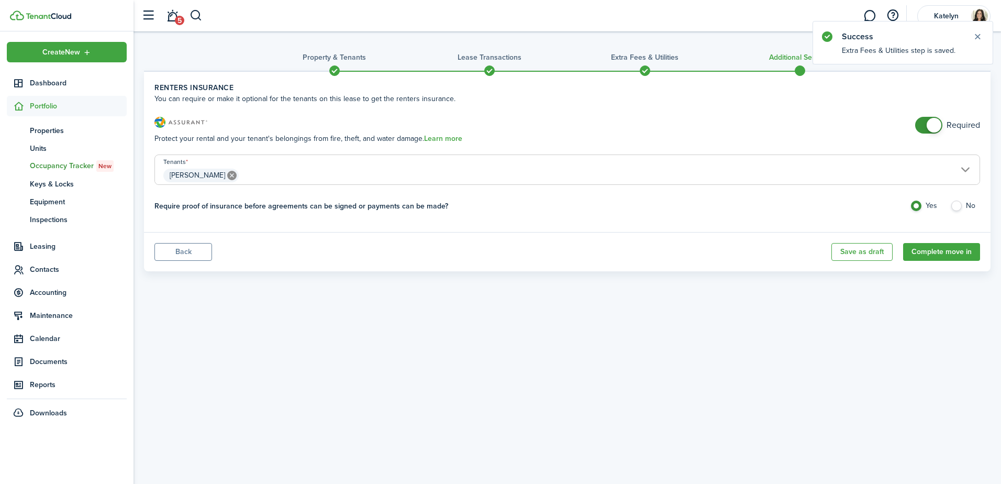
checkbox input "false"
click at [930, 119] on span at bounding box center [933, 125] width 15 height 15
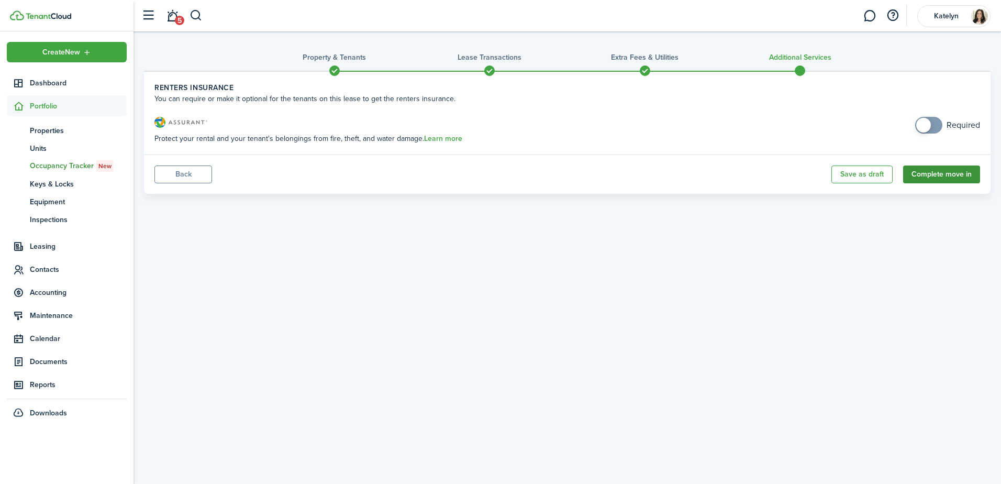
click at [933, 175] on button "Complete move in" at bounding box center [941, 174] width 77 height 18
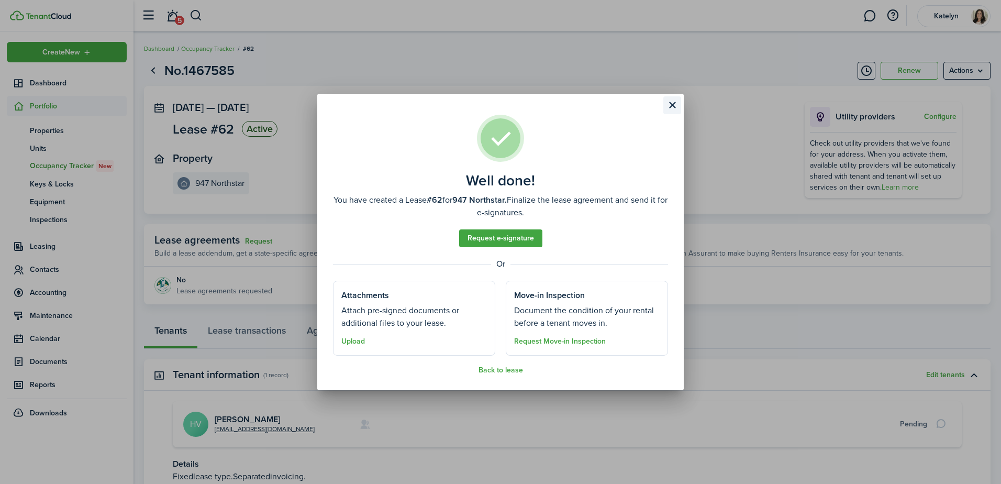
click at [671, 103] on button "Close modal" at bounding box center [672, 105] width 18 height 18
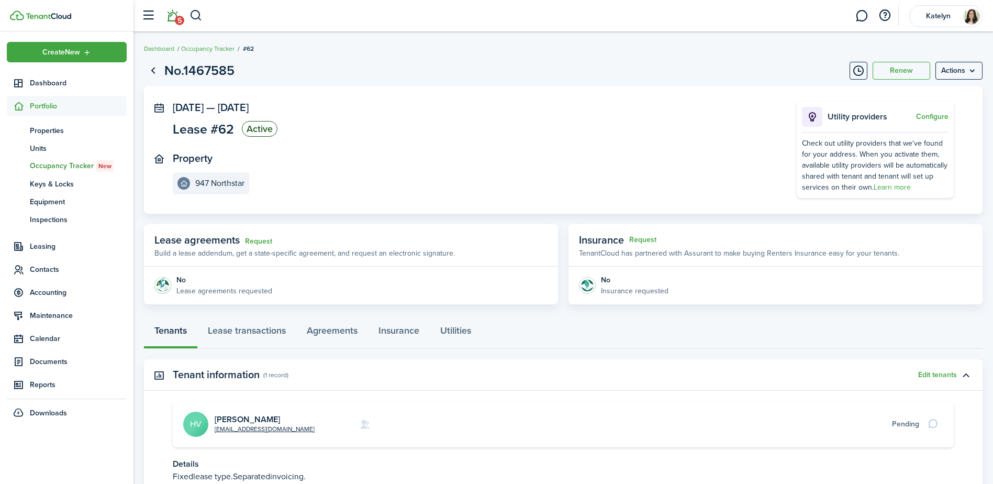
click at [175, 16] on link "5" at bounding box center [172, 16] width 20 height 27
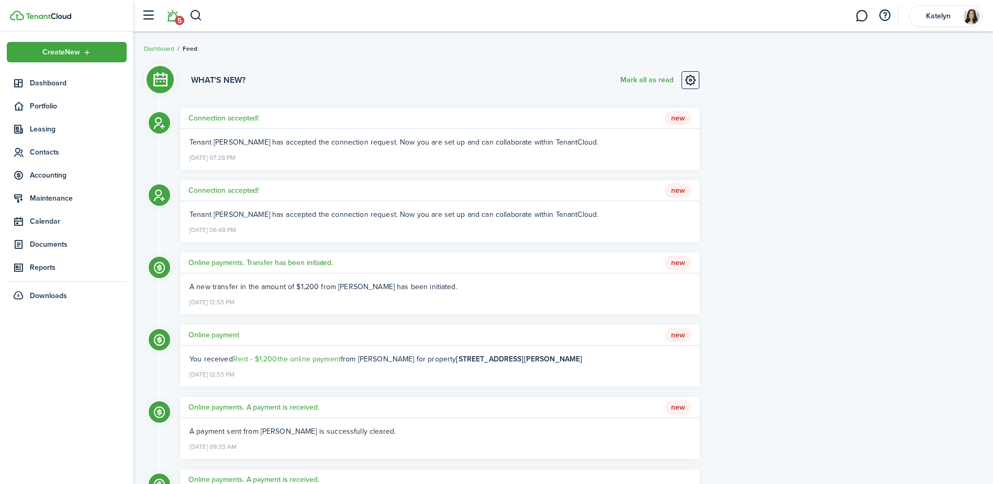
click at [221, 117] on h5 "Connection accepted!" at bounding box center [223, 118] width 70 height 11
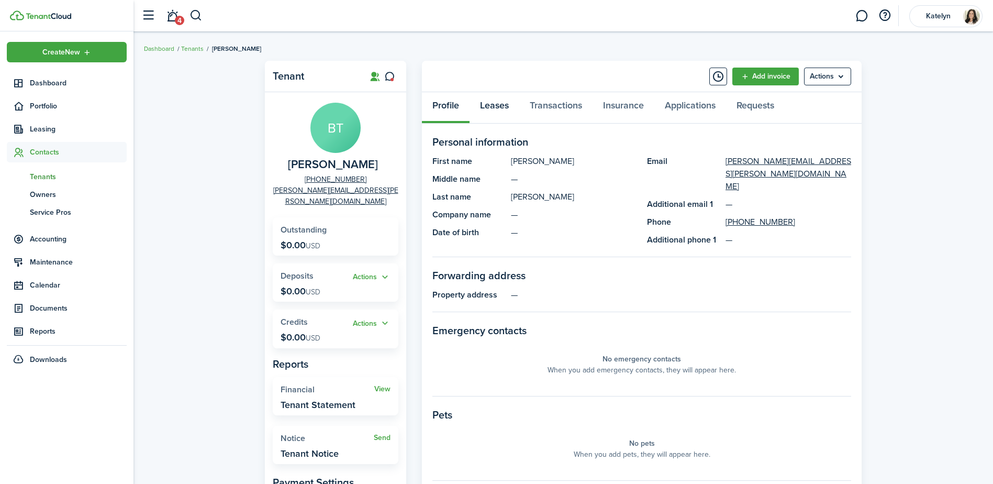
click at [494, 110] on link "Leases" at bounding box center [494, 107] width 50 height 31
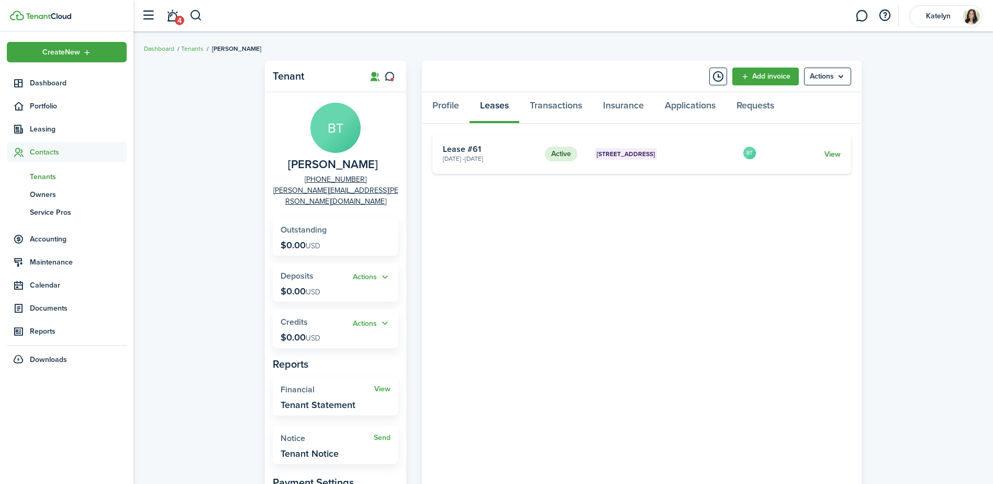
click at [830, 157] on link "View" at bounding box center [832, 154] width 16 height 11
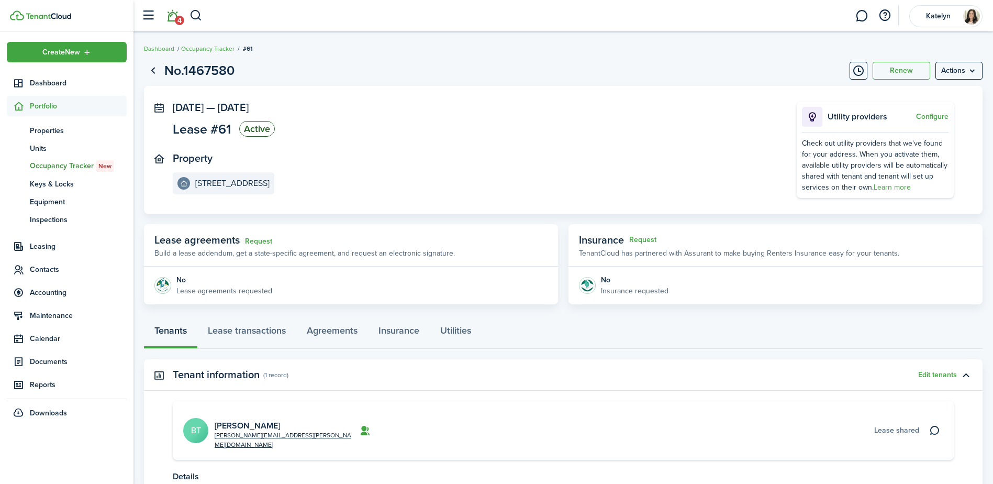
click at [177, 18] on span "4" at bounding box center [179, 20] width 9 height 9
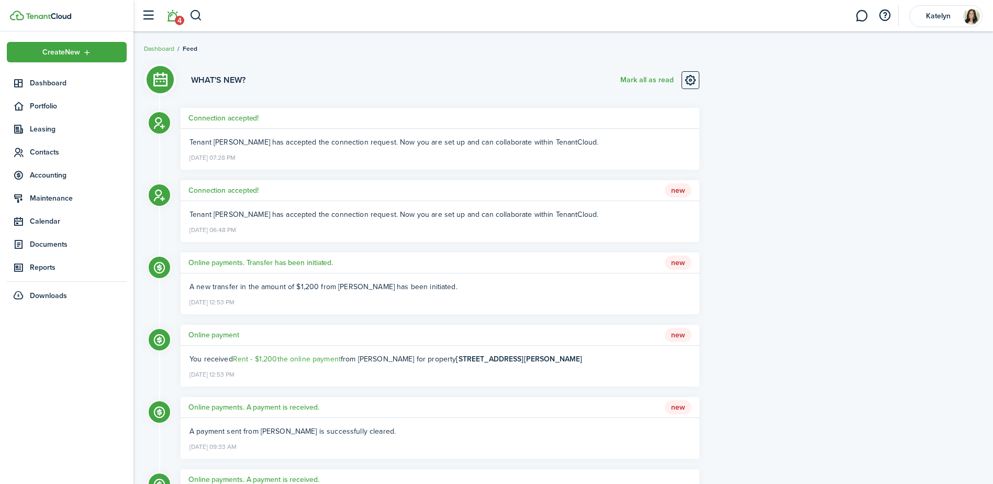
click at [174, 21] on li "4" at bounding box center [172, 16] width 24 height 27
click at [49, 198] on span "Maintenance" at bounding box center [78, 198] width 97 height 11
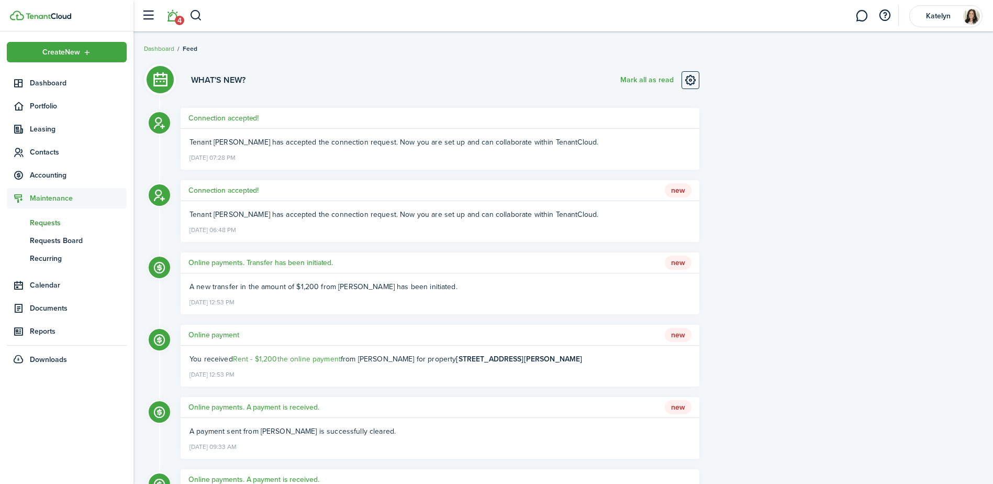
click at [54, 222] on span "Requests" at bounding box center [78, 222] width 97 height 11
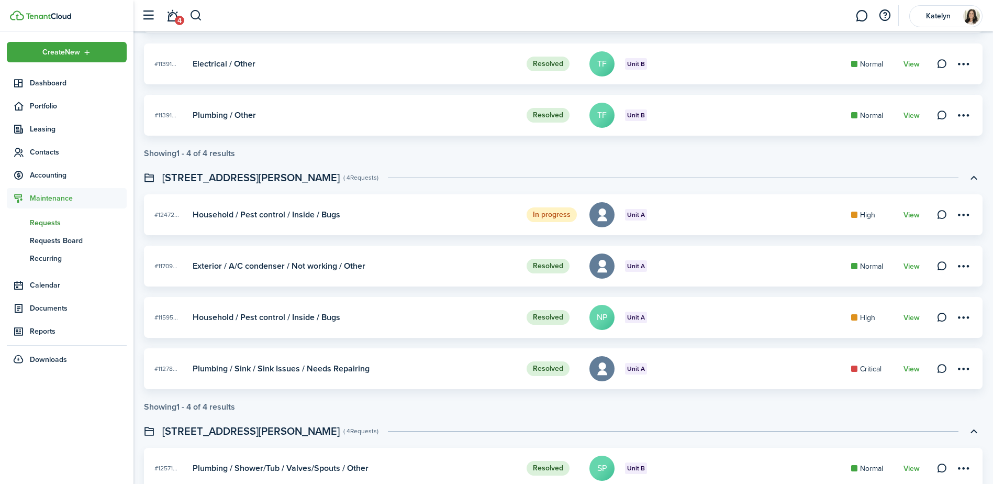
scroll to position [860, 0]
